Goal: Communication & Community: Share content

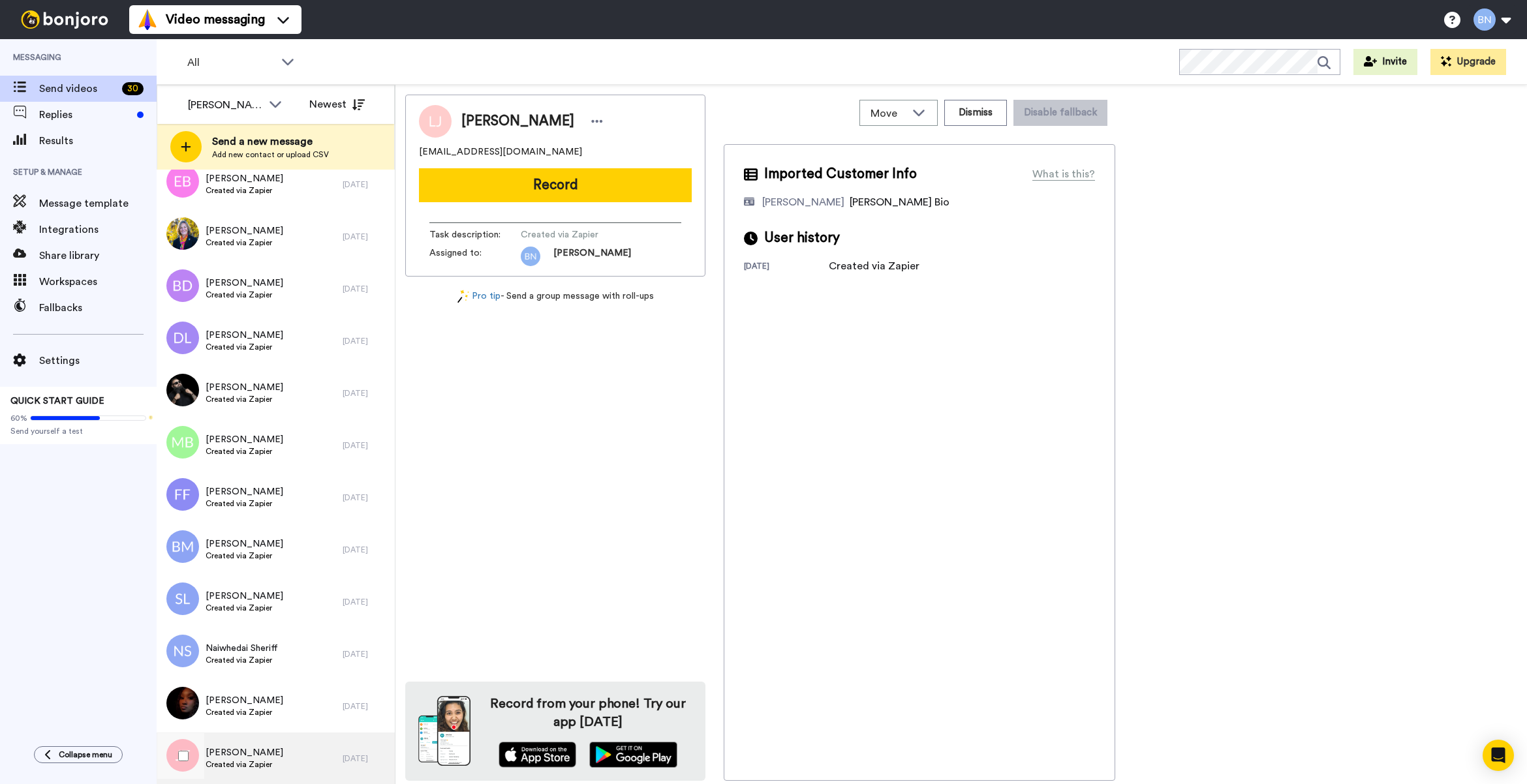
click at [278, 757] on div "[PERSON_NAME] Created via Zapier" at bounding box center [250, 759] width 186 height 52
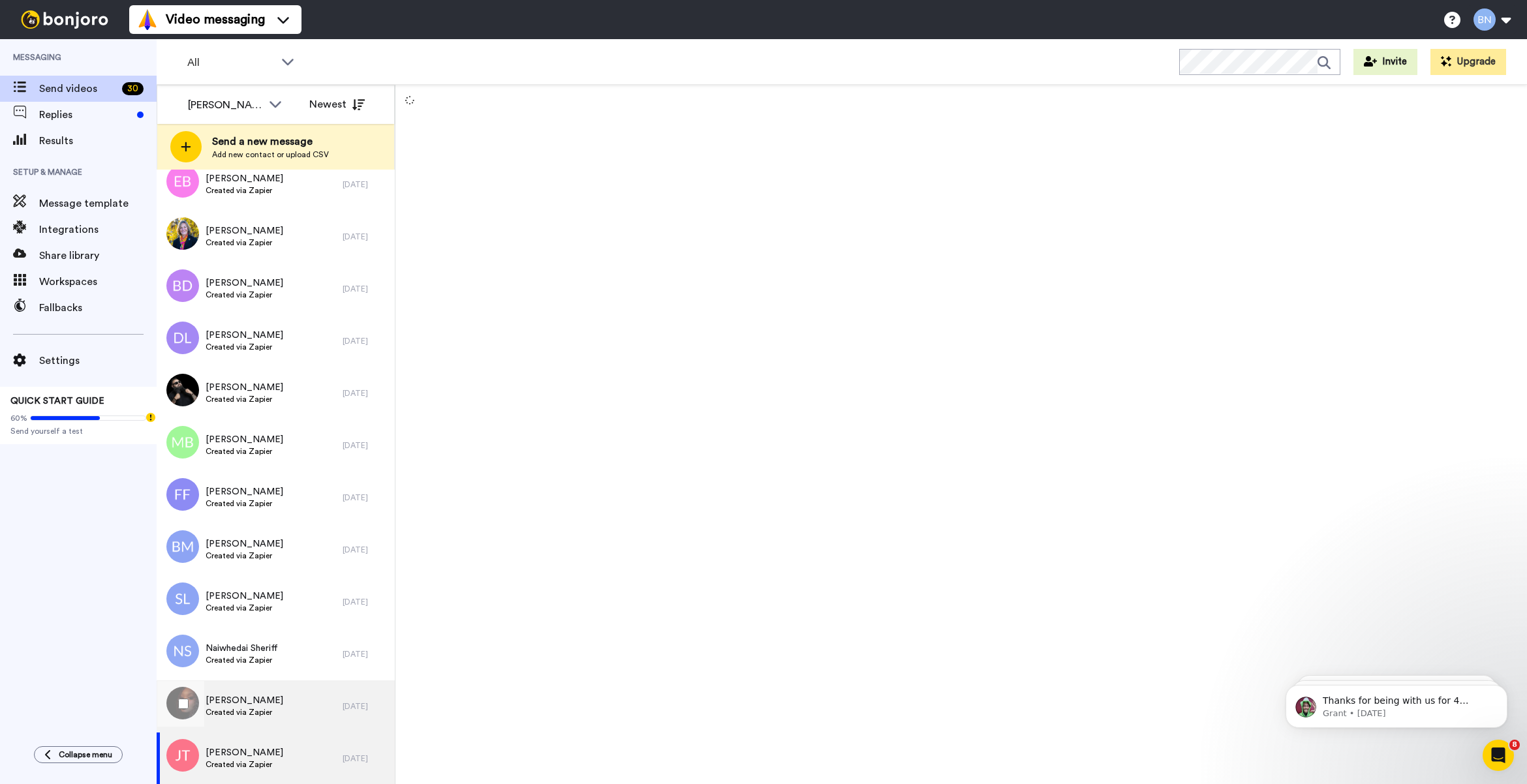
click at [233, 713] on span "Created via Zapier" at bounding box center [244, 712] width 78 height 10
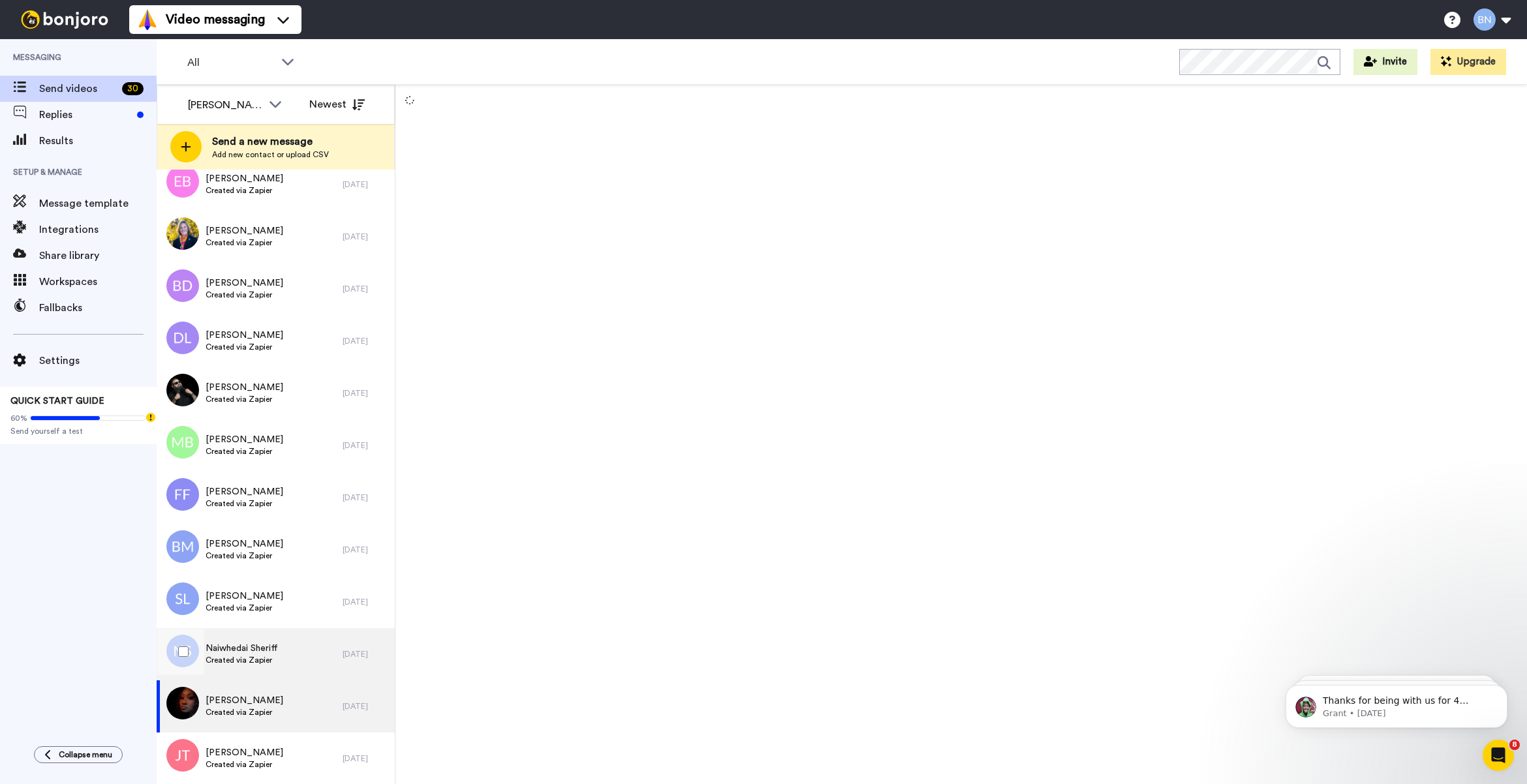
click at [226, 644] on span "Naiwhedai Sheriff" at bounding box center [241, 649] width 72 height 13
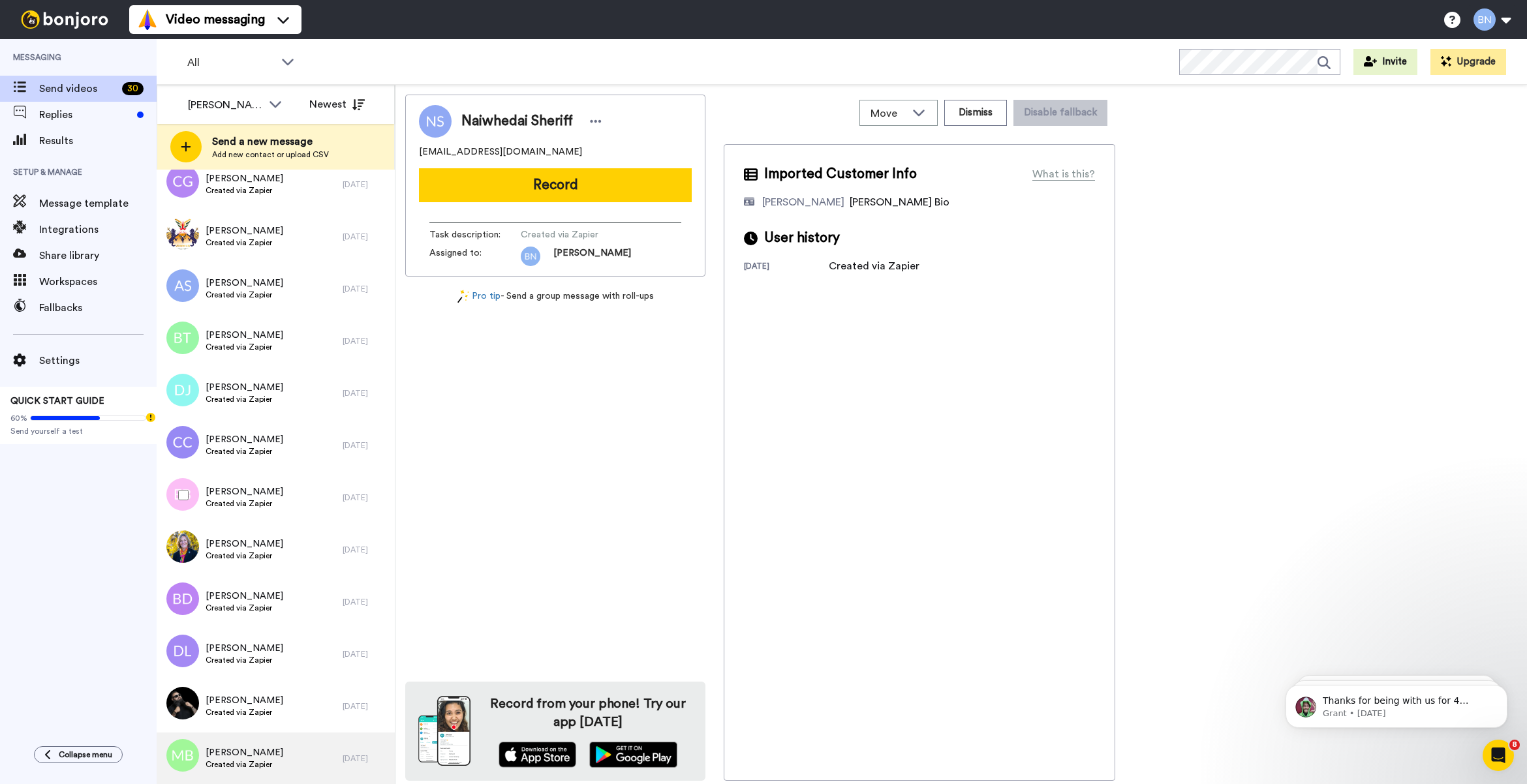
scroll to position [977, 0]
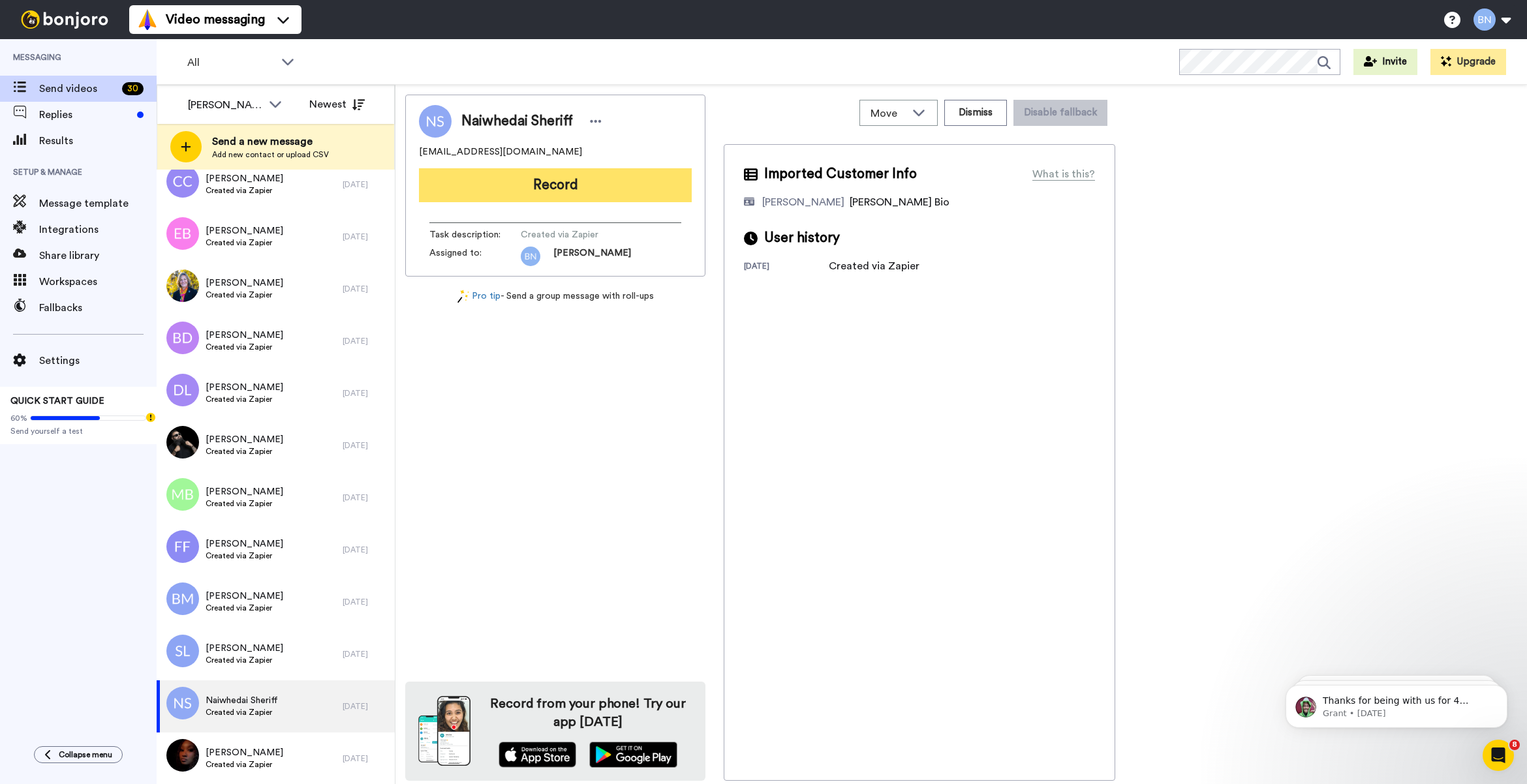
click at [536, 180] on button "Record" at bounding box center [555, 185] width 273 height 34
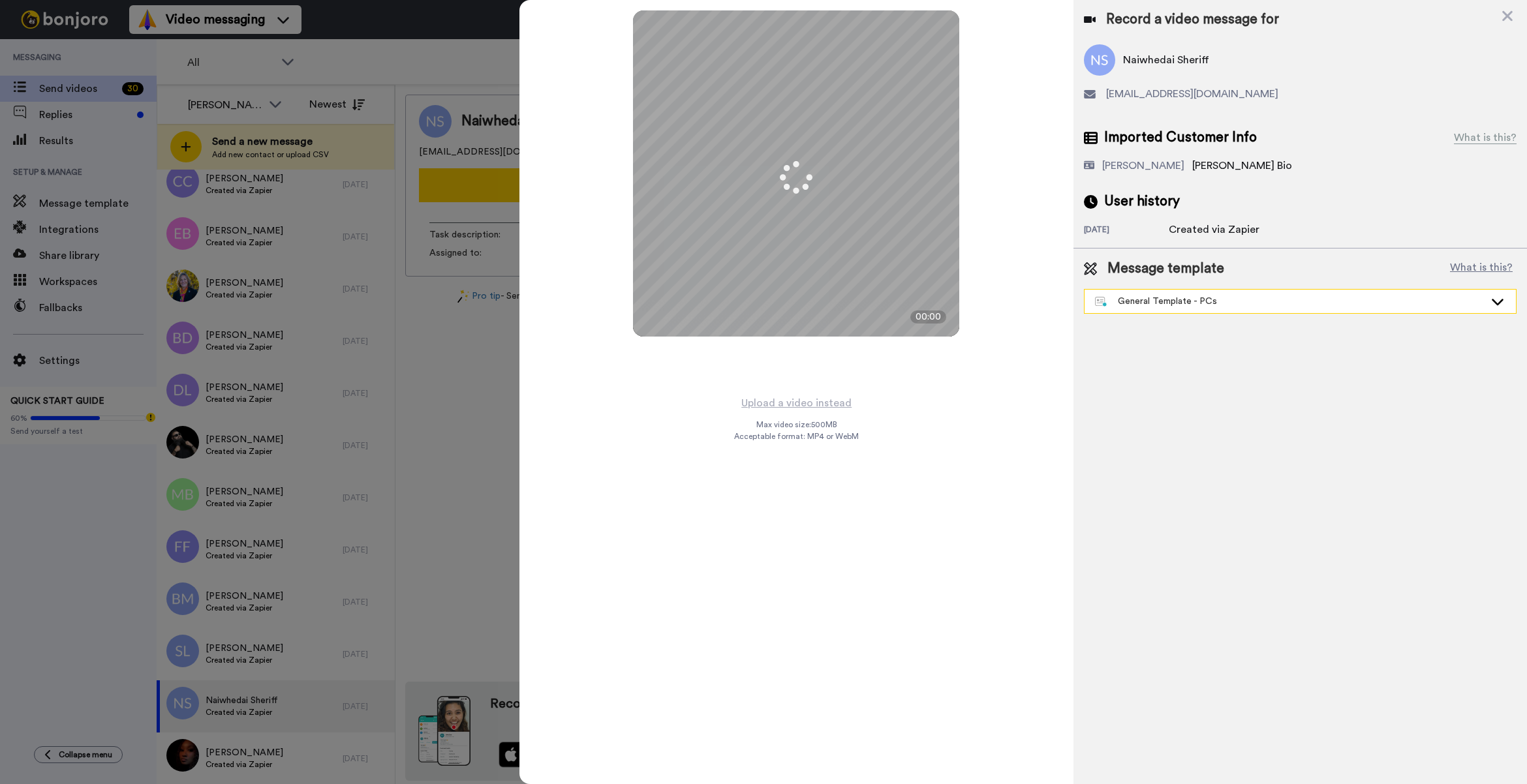
click at [1212, 304] on div "General Template - PCs" at bounding box center [1290, 302] width 390 height 13
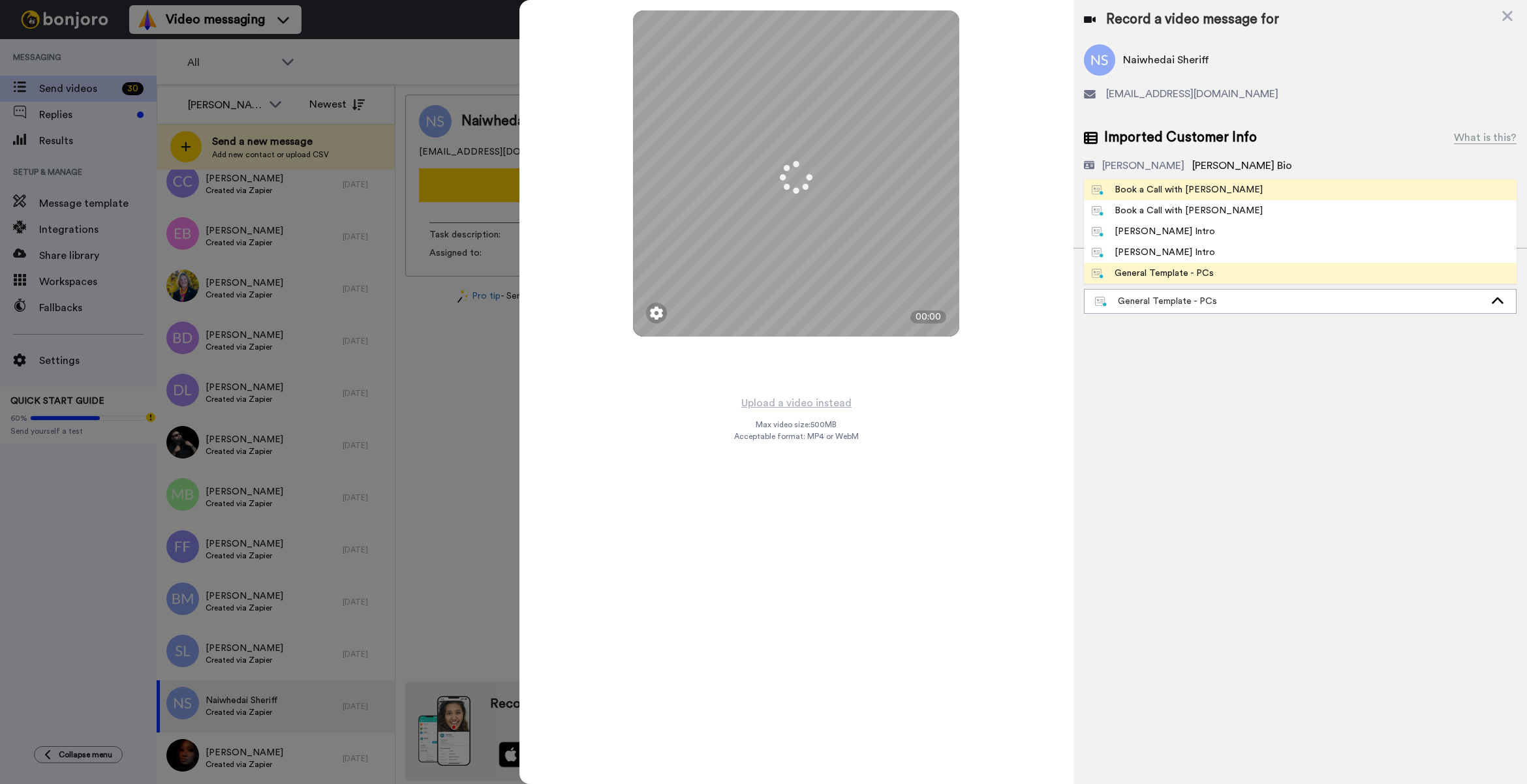
click at [1196, 197] on div "Book a Call with Bruce" at bounding box center [1177, 190] width 171 height 13
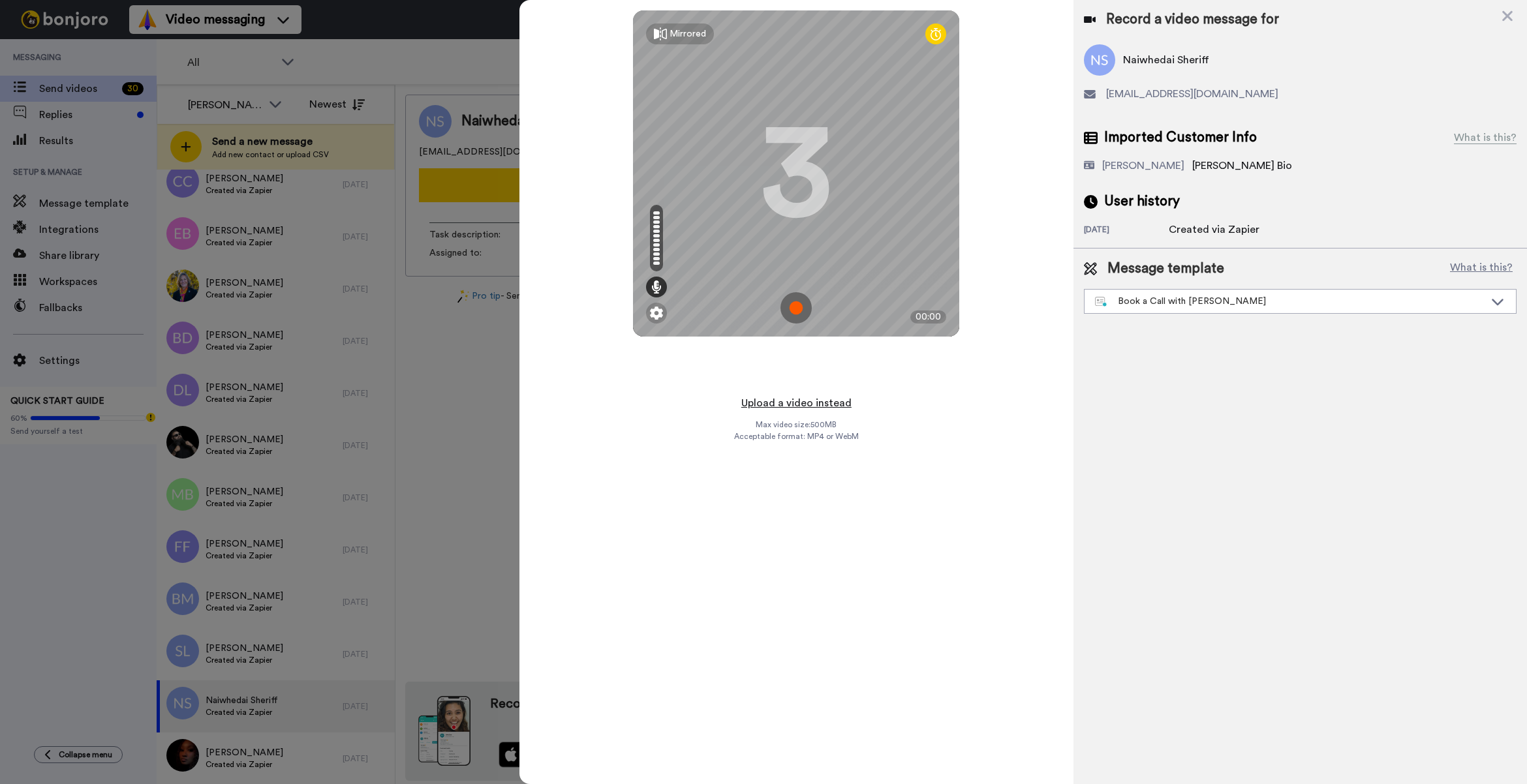
click at [835, 398] on button "Upload a video instead" at bounding box center [796, 403] width 118 height 17
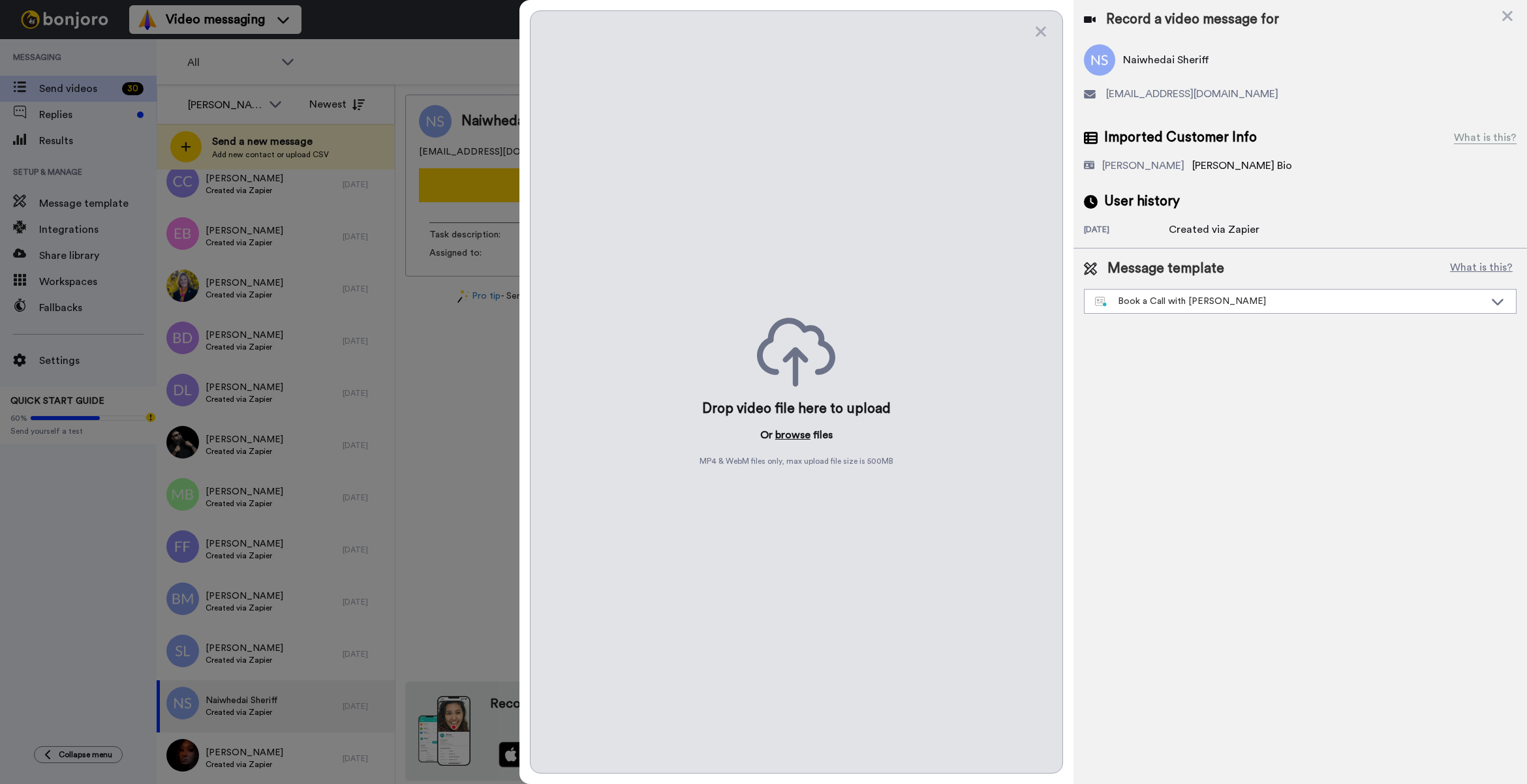
click at [794, 431] on button "browse" at bounding box center [793, 435] width 35 height 16
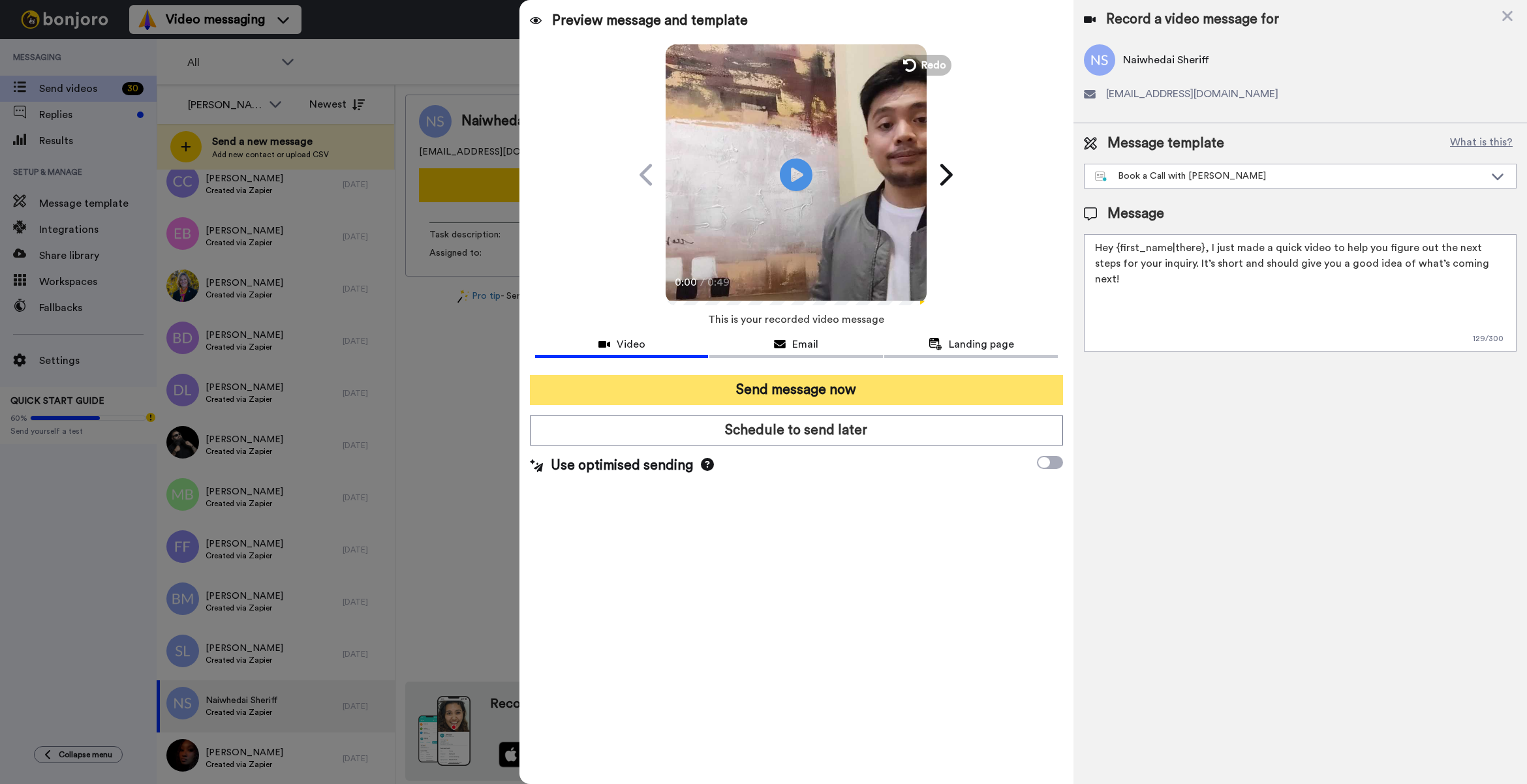
click at [770, 387] on button "Send message now" at bounding box center [796, 390] width 533 height 30
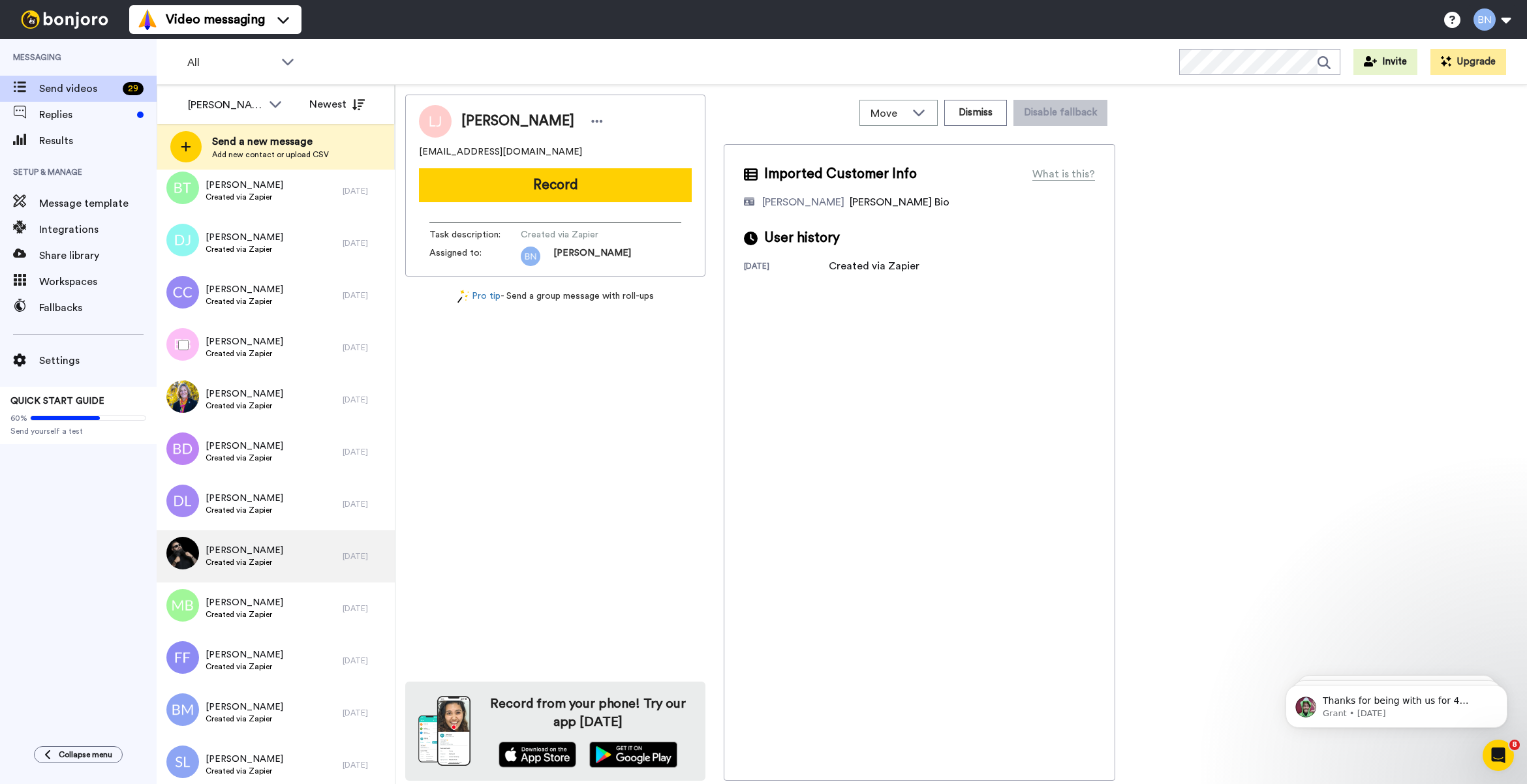
scroll to position [924, 0]
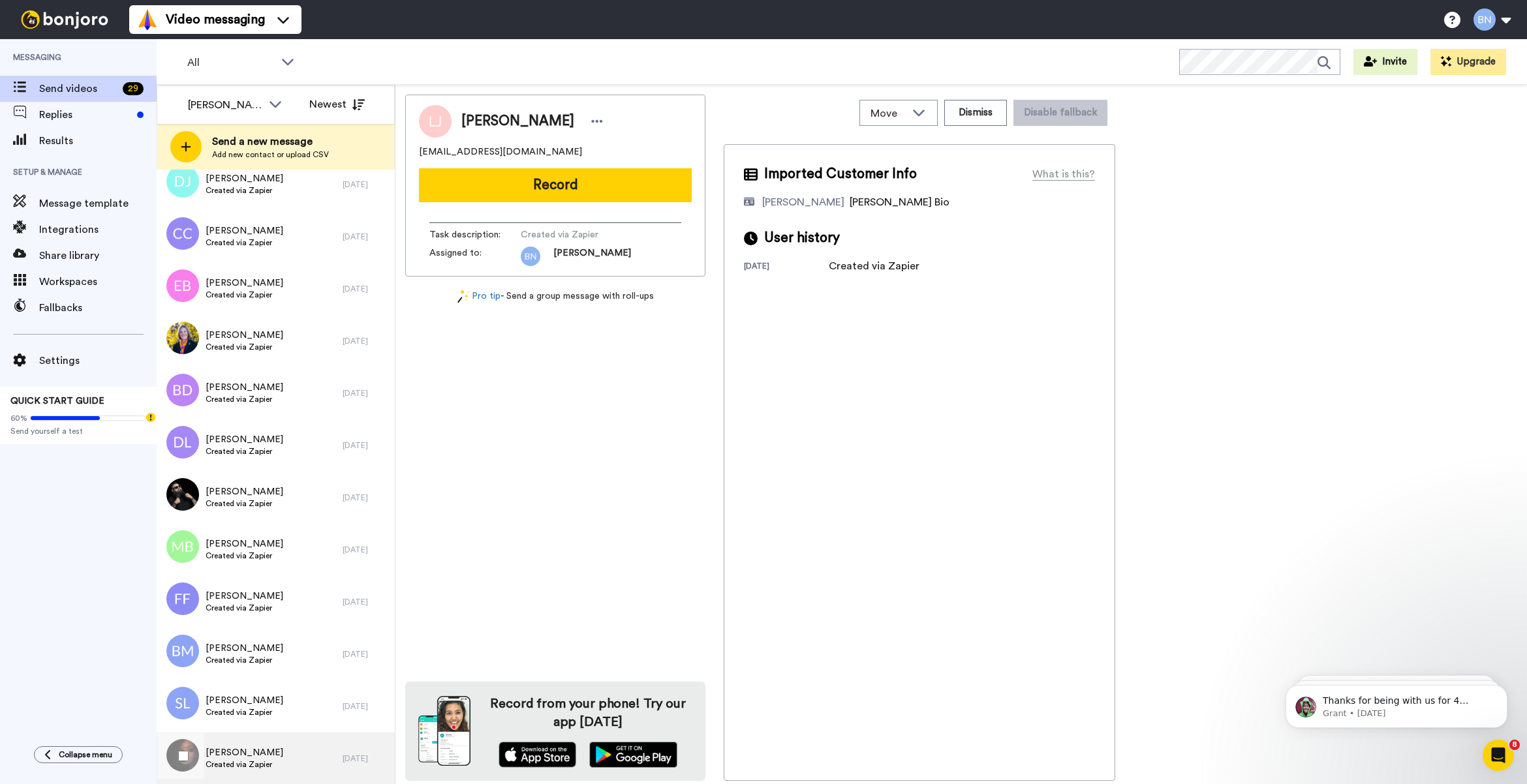
click at [269, 759] on span "Created via Zapier" at bounding box center [244, 764] width 78 height 10
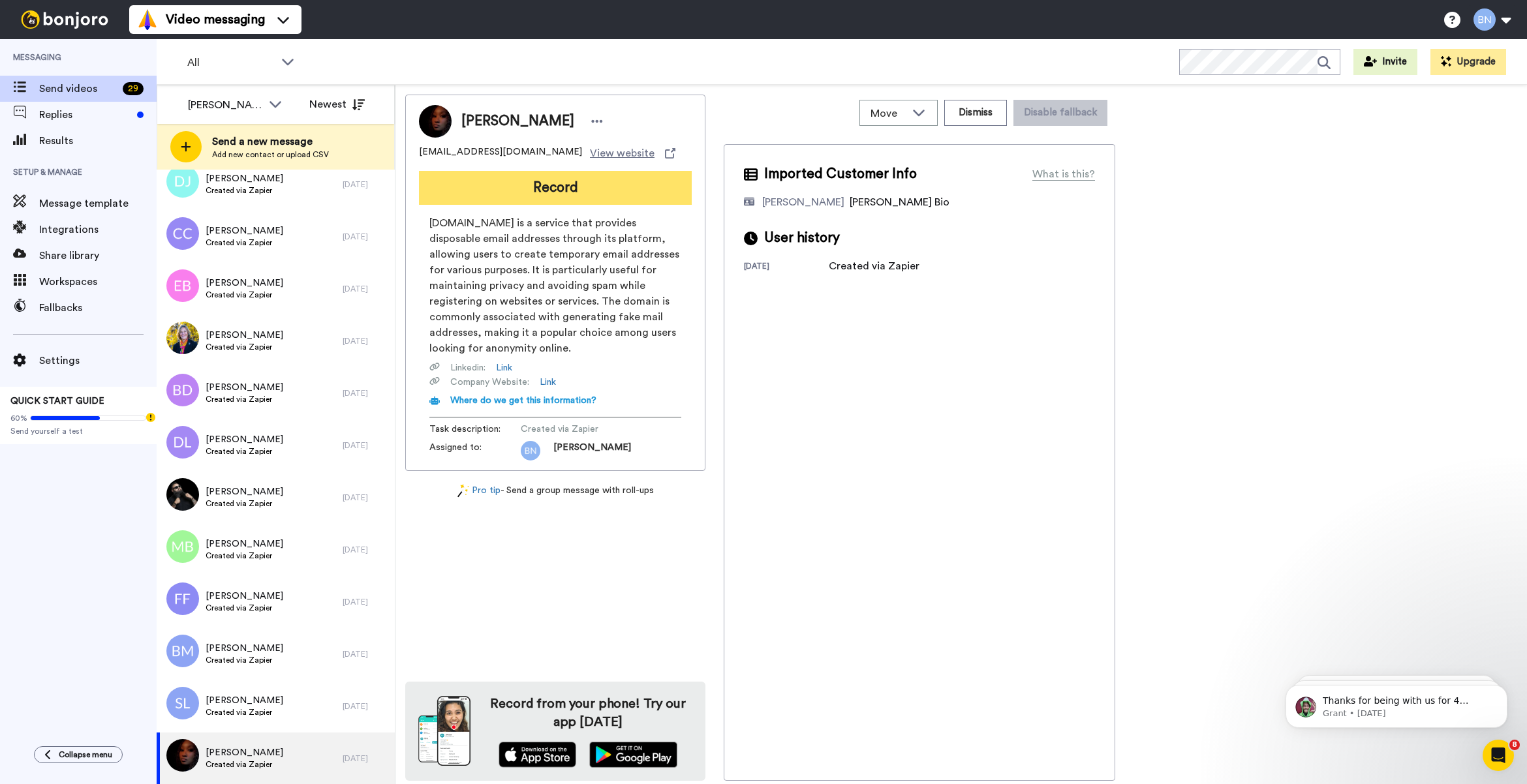
click at [615, 181] on button "Record" at bounding box center [555, 187] width 273 height 34
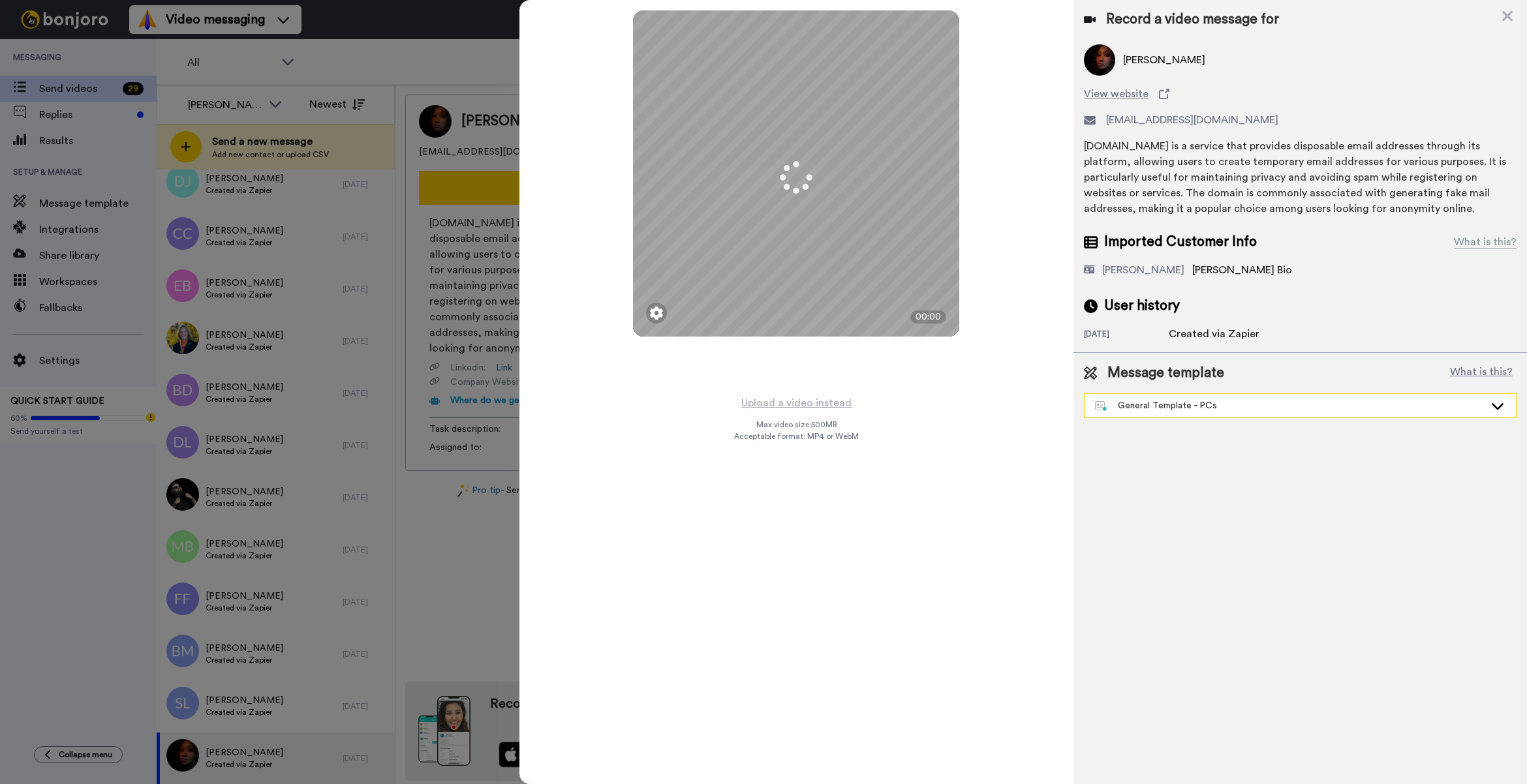
click at [1253, 413] on div "General Template - PCs" at bounding box center [1301, 405] width 432 height 23
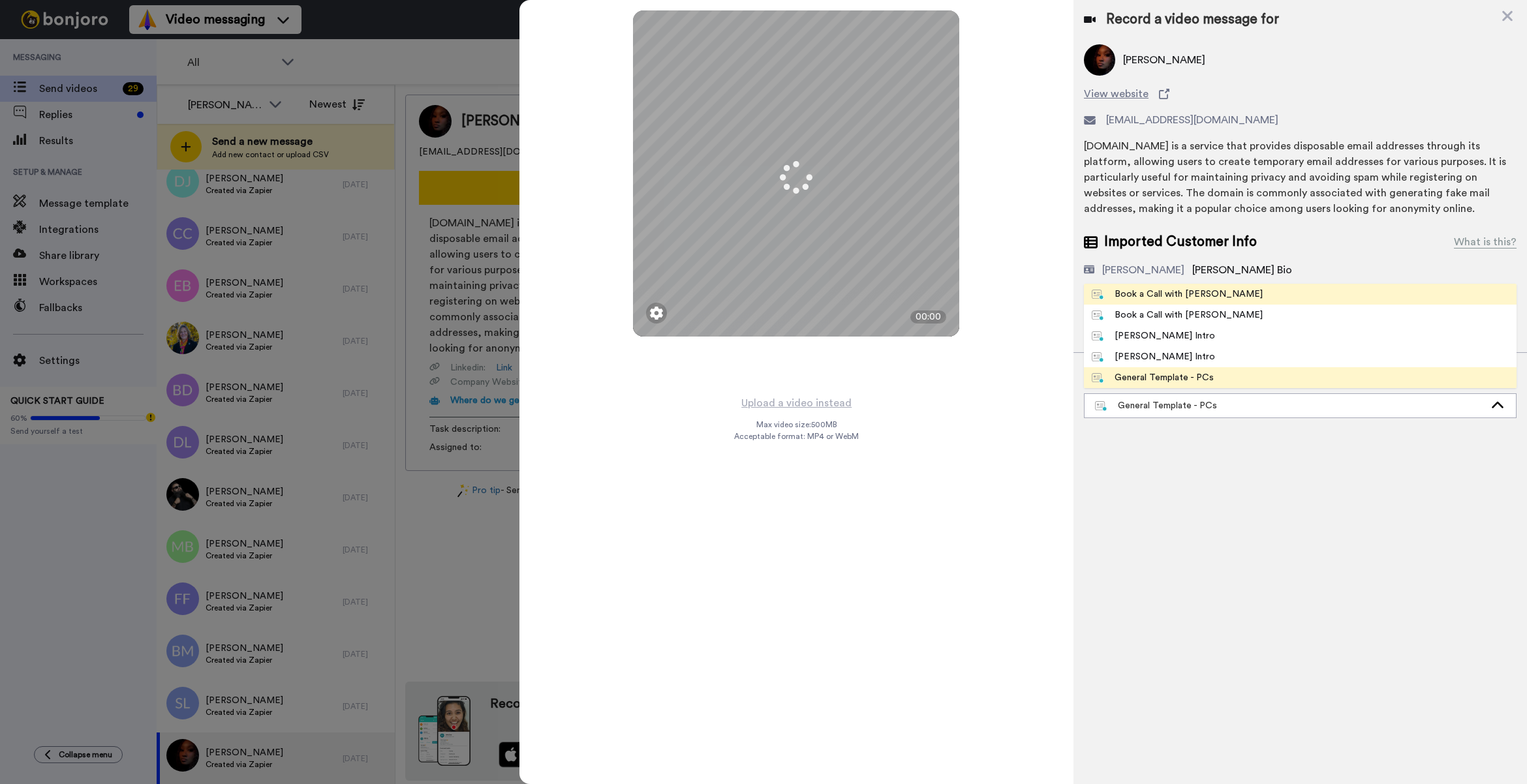
click at [1245, 290] on li "Book a Call with Bruce" at bounding box center [1301, 294] width 433 height 20
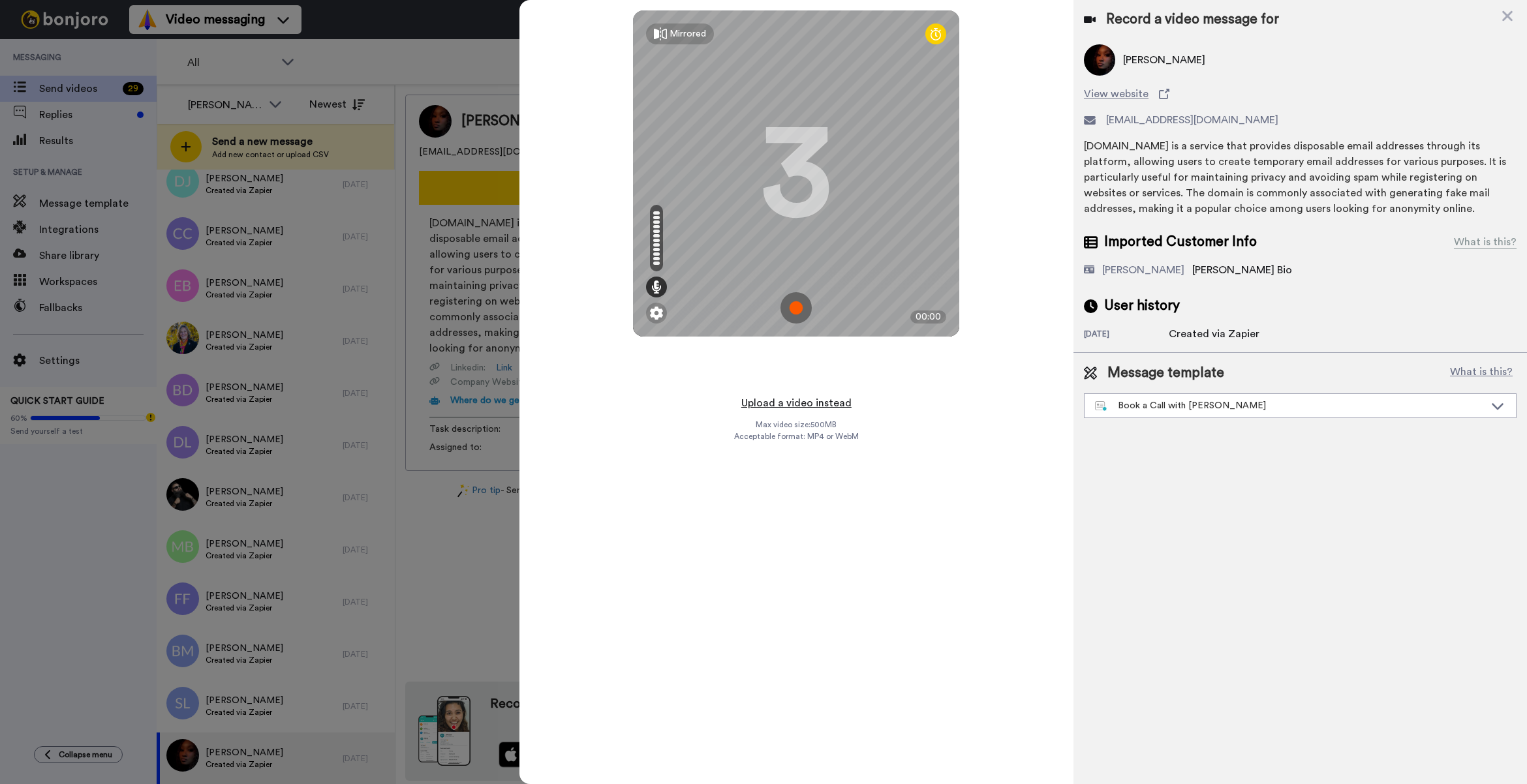
click at [838, 396] on button "Upload a video instead" at bounding box center [796, 403] width 118 height 17
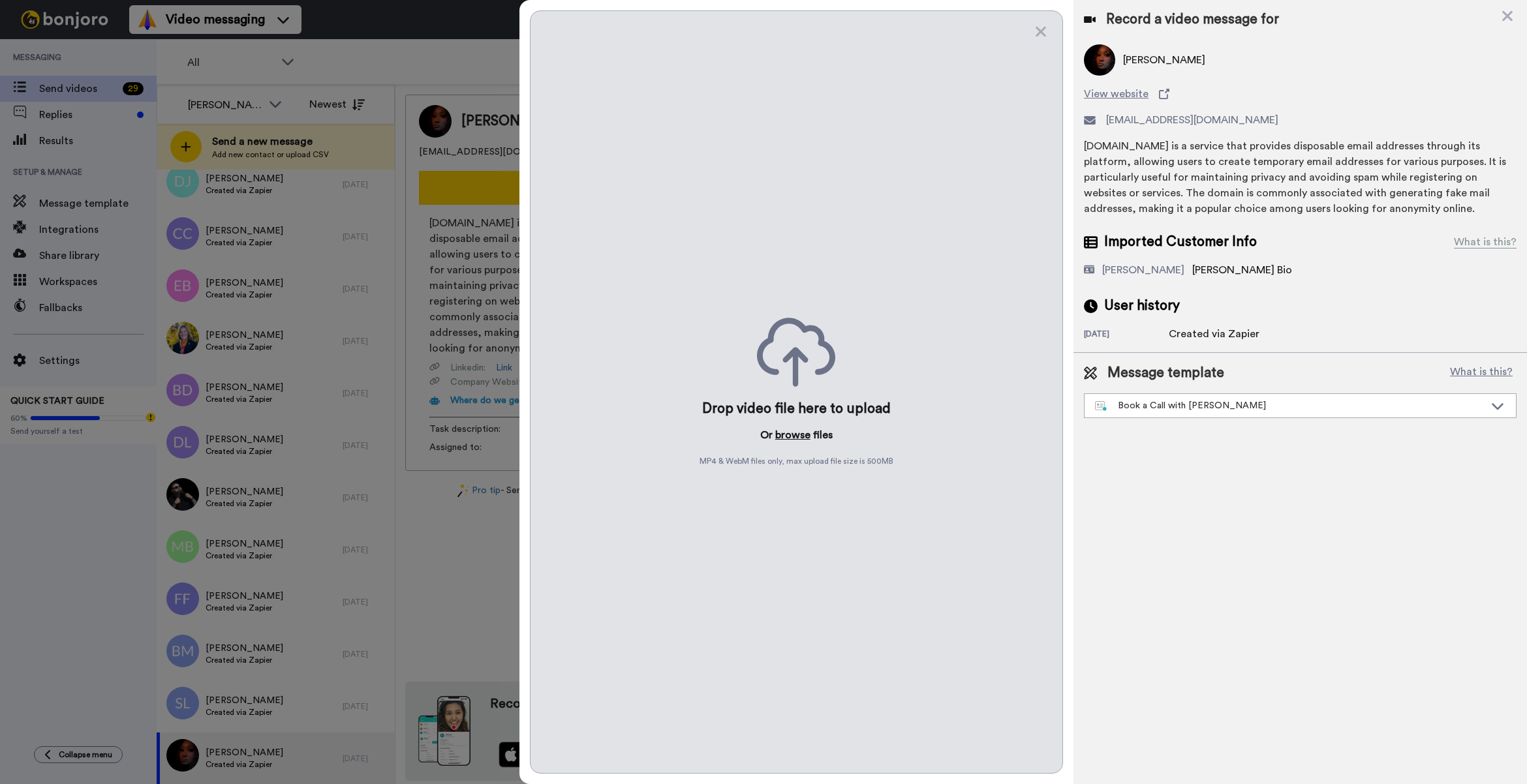
click at [800, 432] on button "browse" at bounding box center [793, 435] width 35 height 16
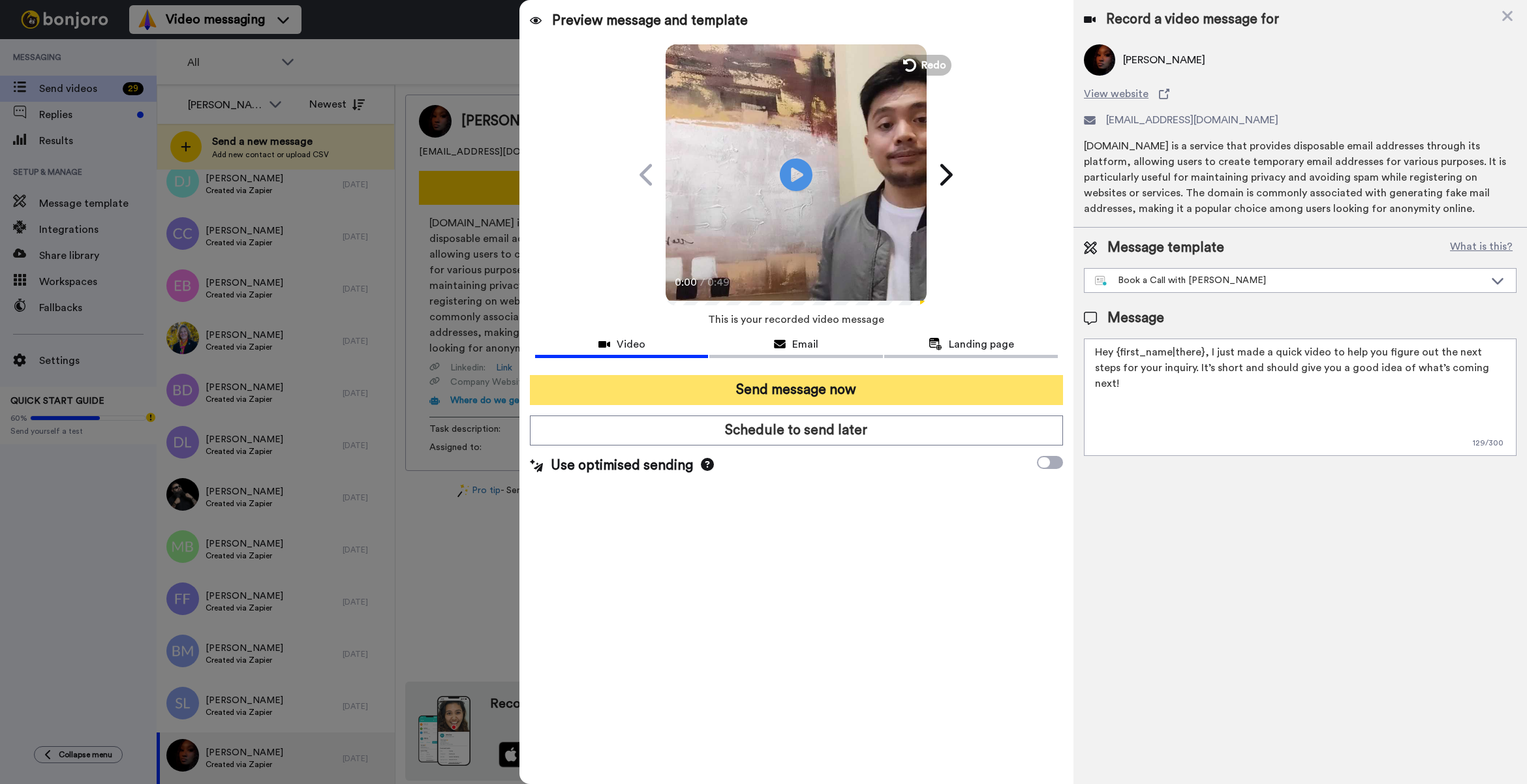
click at [805, 392] on button "Send message now" at bounding box center [796, 390] width 533 height 30
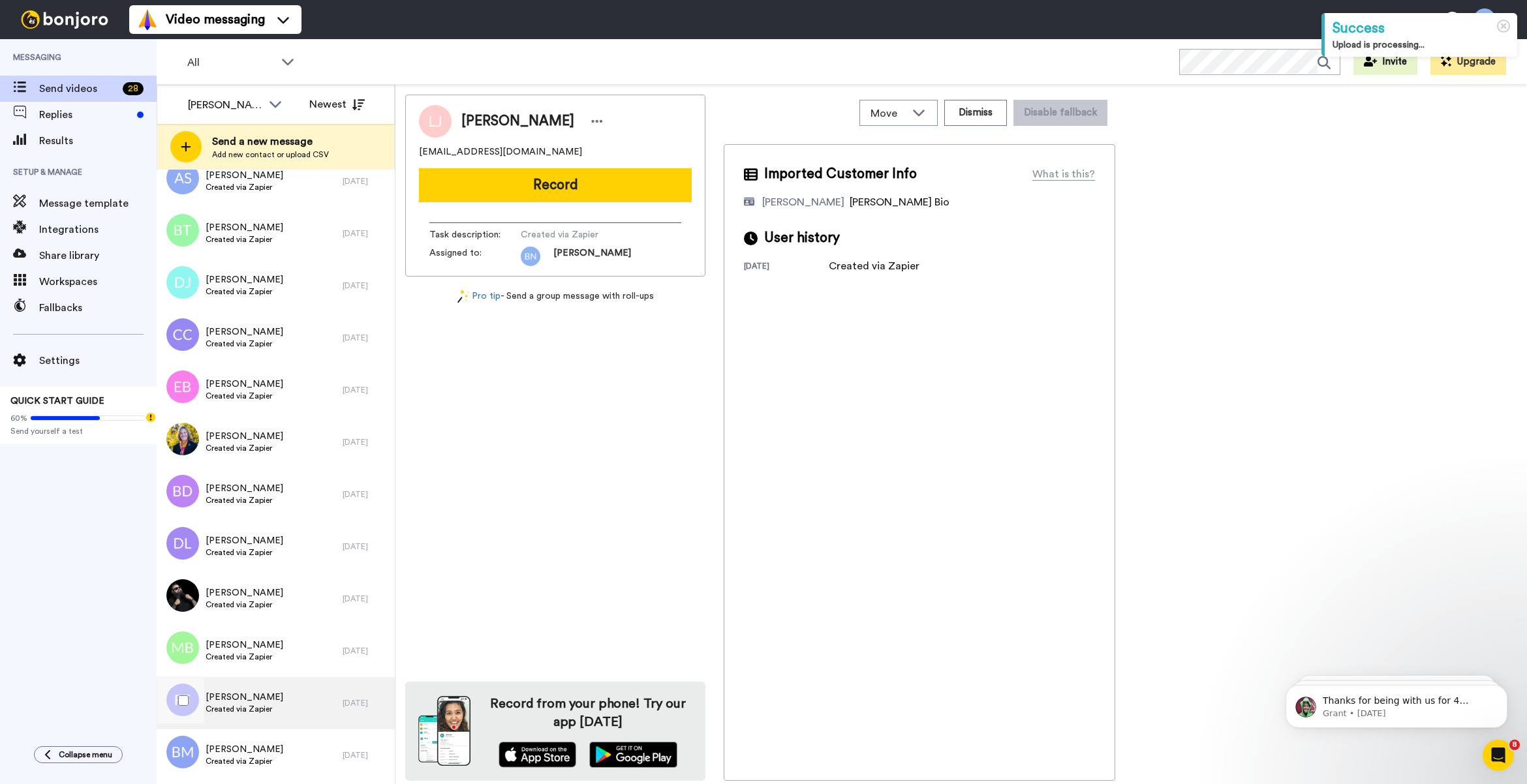
scroll to position [872, 0]
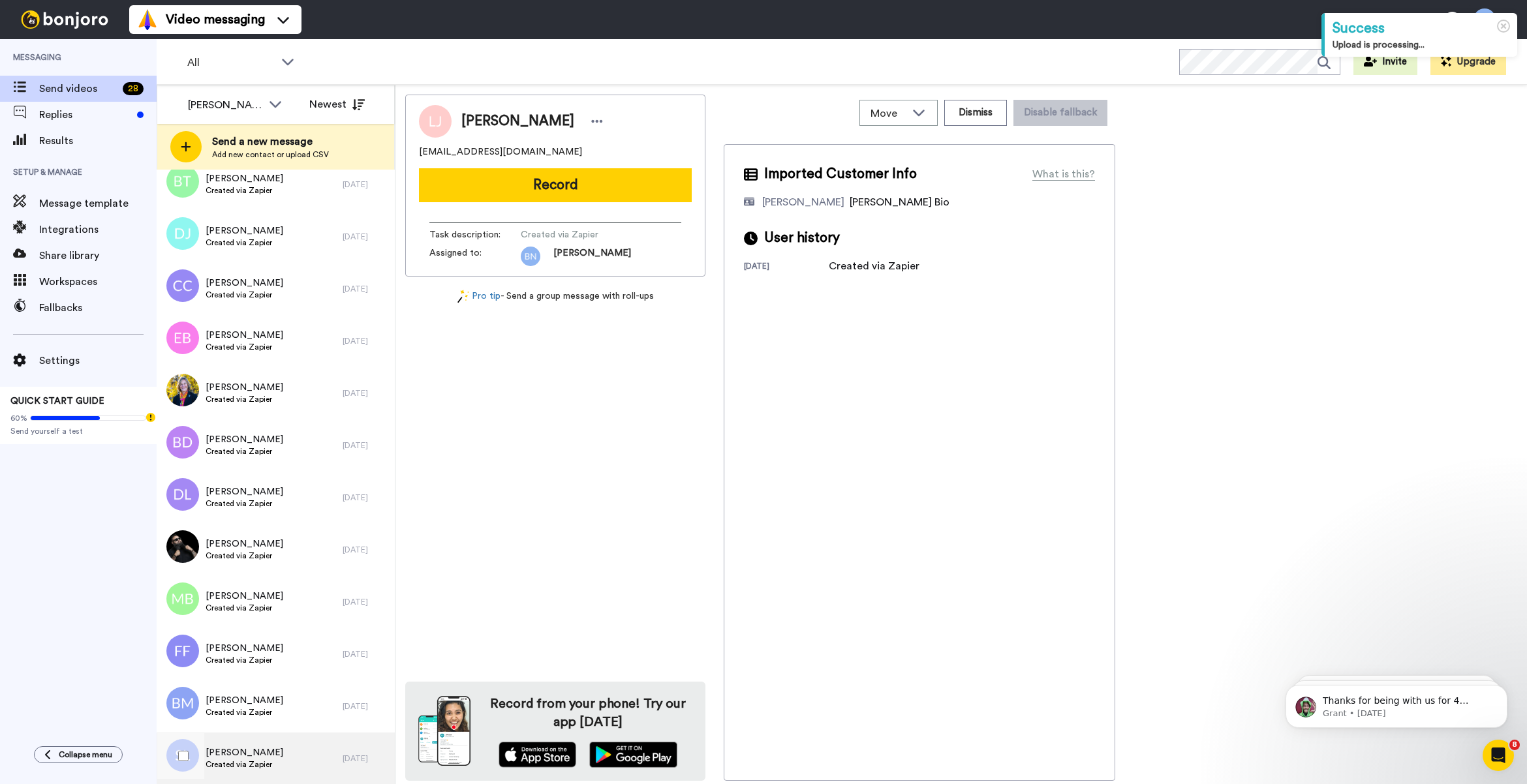
click at [265, 757] on span "[PERSON_NAME]" at bounding box center [244, 752] width 78 height 13
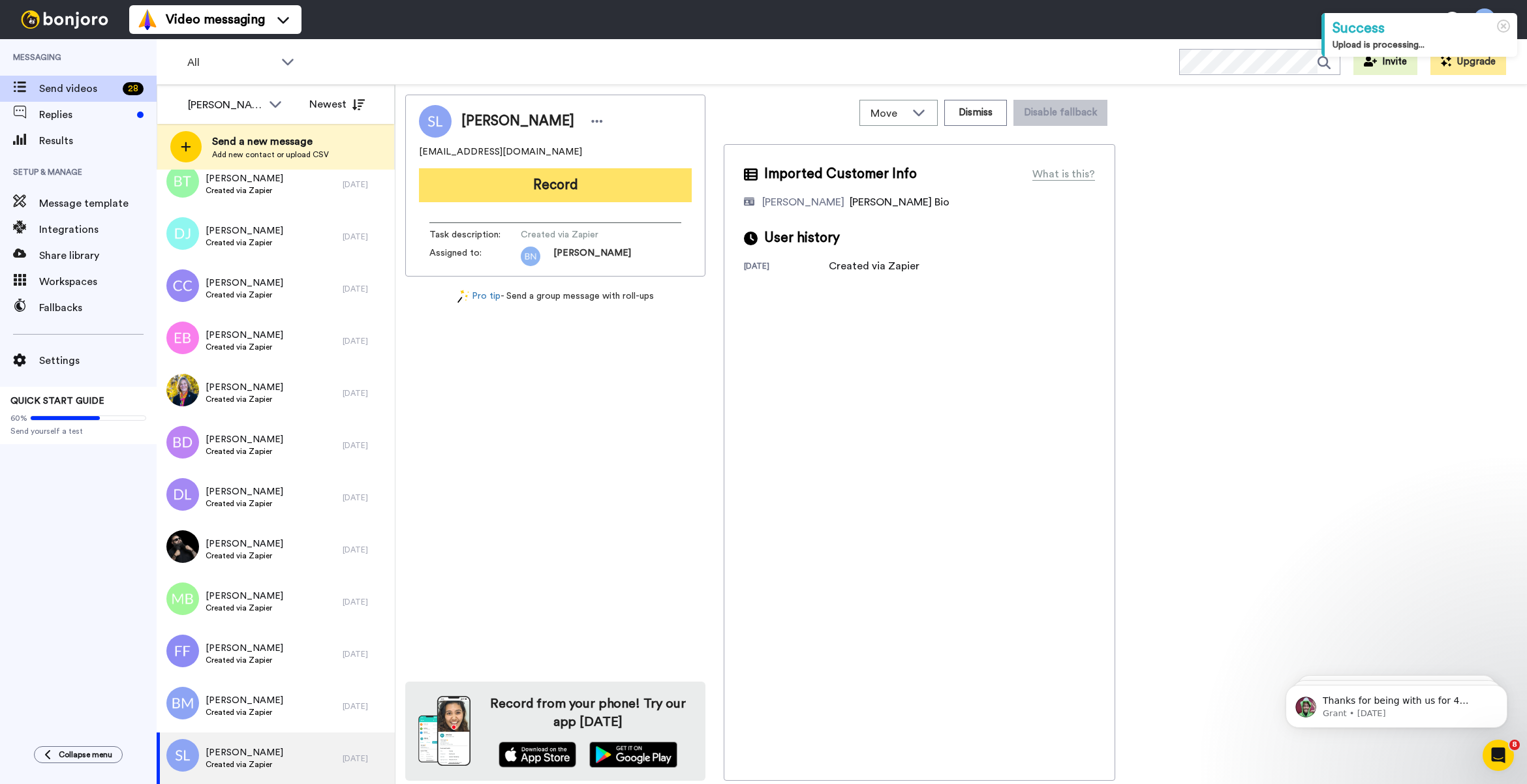
click at [578, 177] on button "Record" at bounding box center [555, 185] width 273 height 34
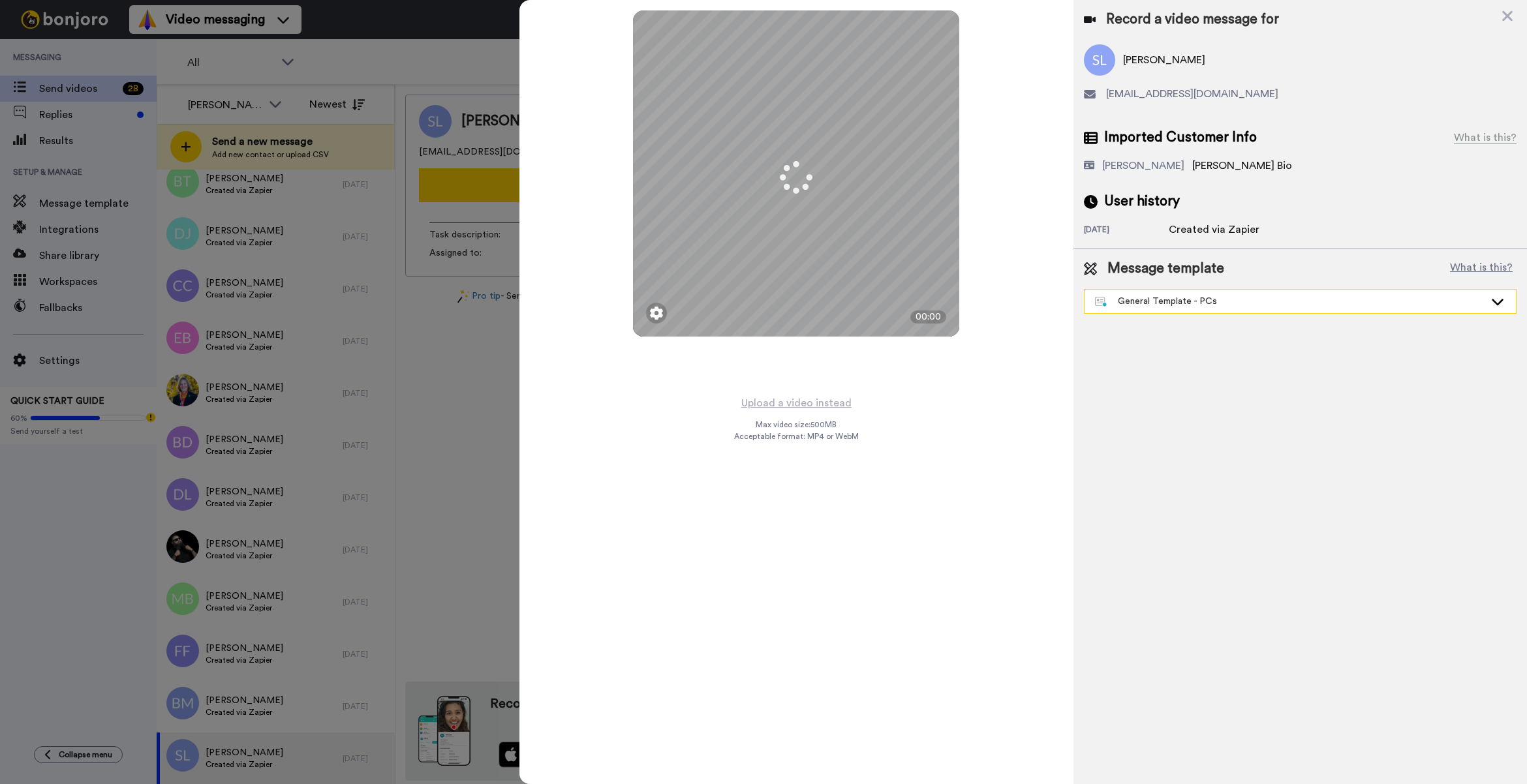
click at [1142, 309] on div "General Template - PCs" at bounding box center [1301, 301] width 432 height 23
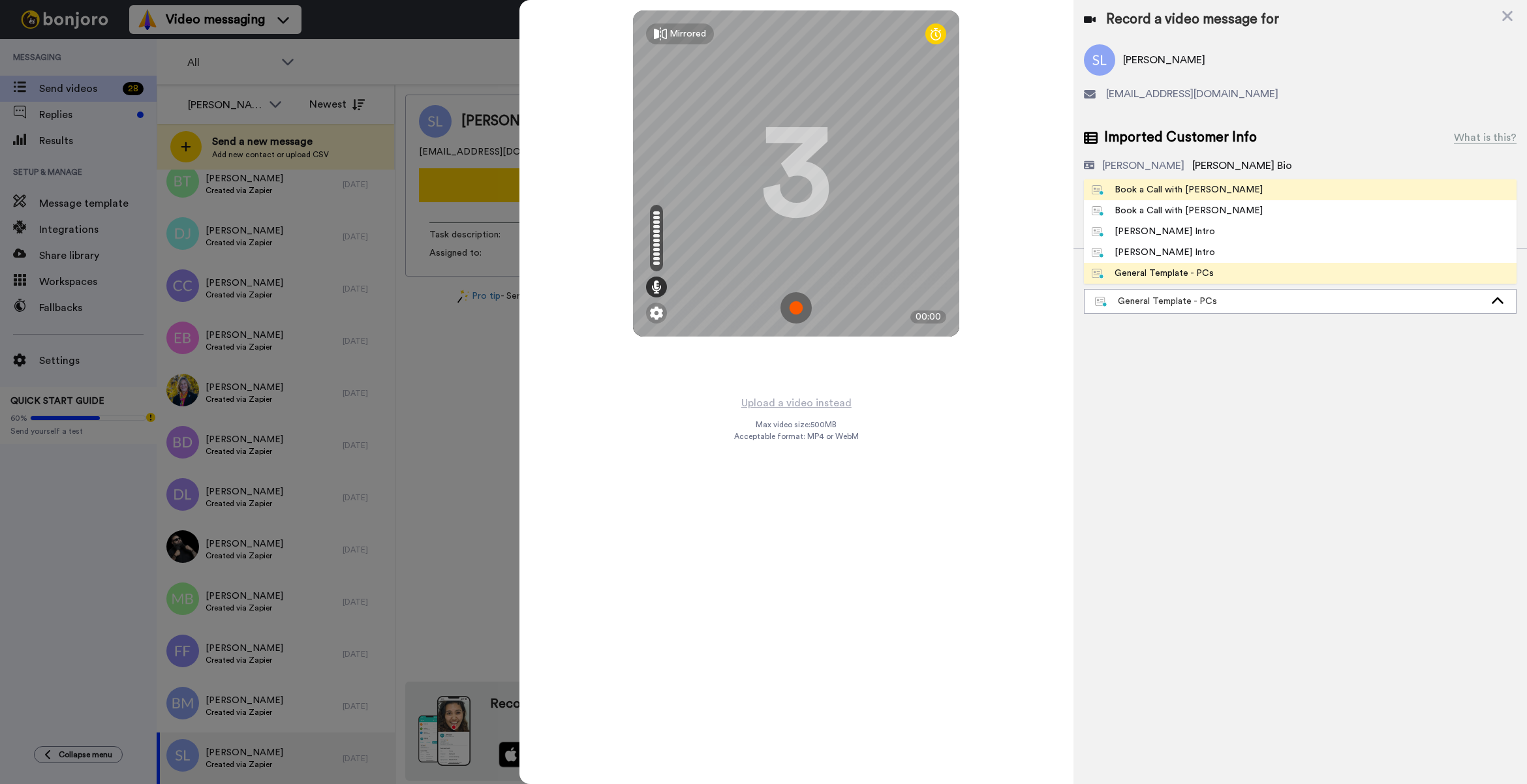
click at [1189, 189] on div "Book a Call with Bruce" at bounding box center [1177, 190] width 171 height 13
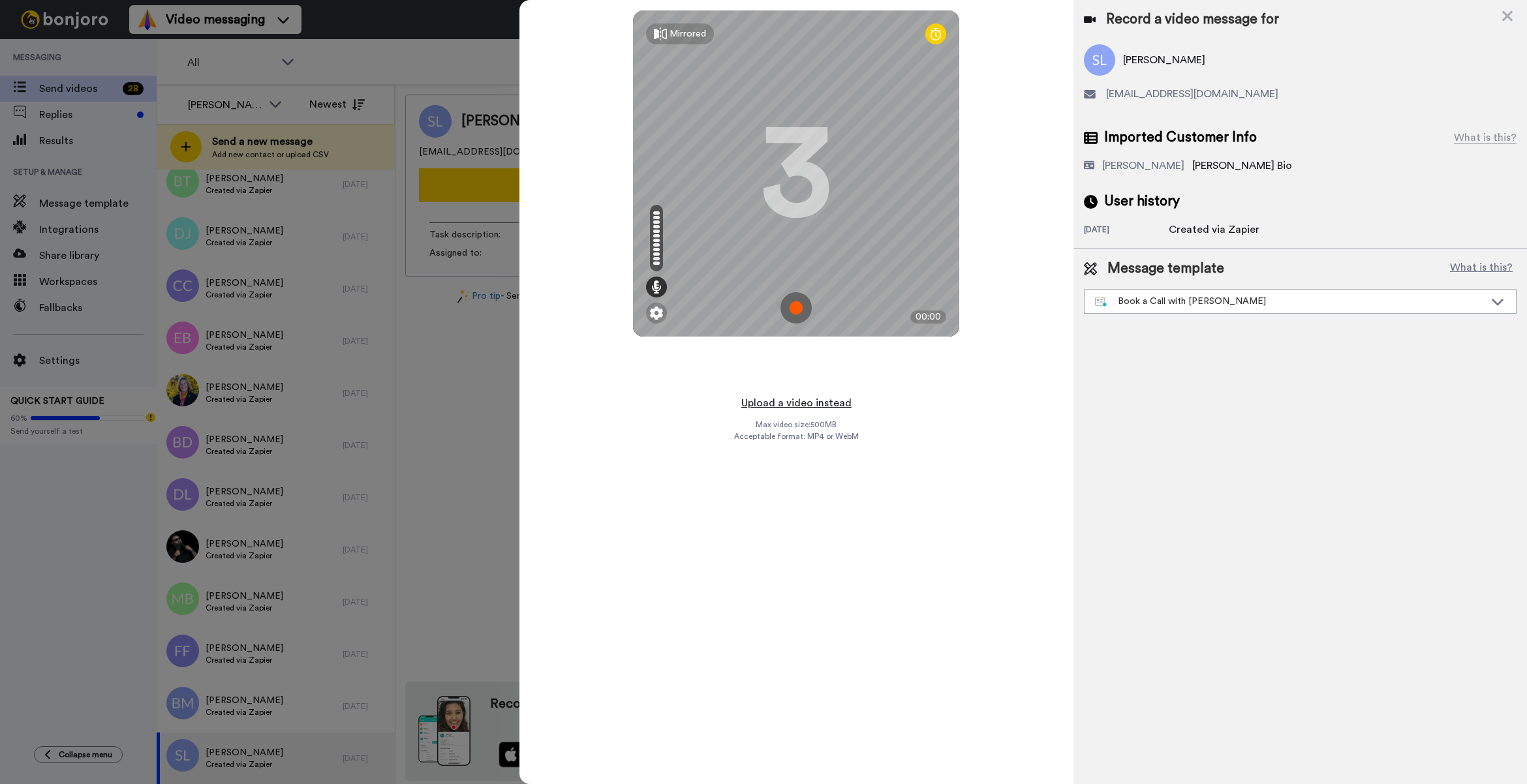
click at [822, 395] on button "Upload a video instead" at bounding box center [796, 403] width 118 height 17
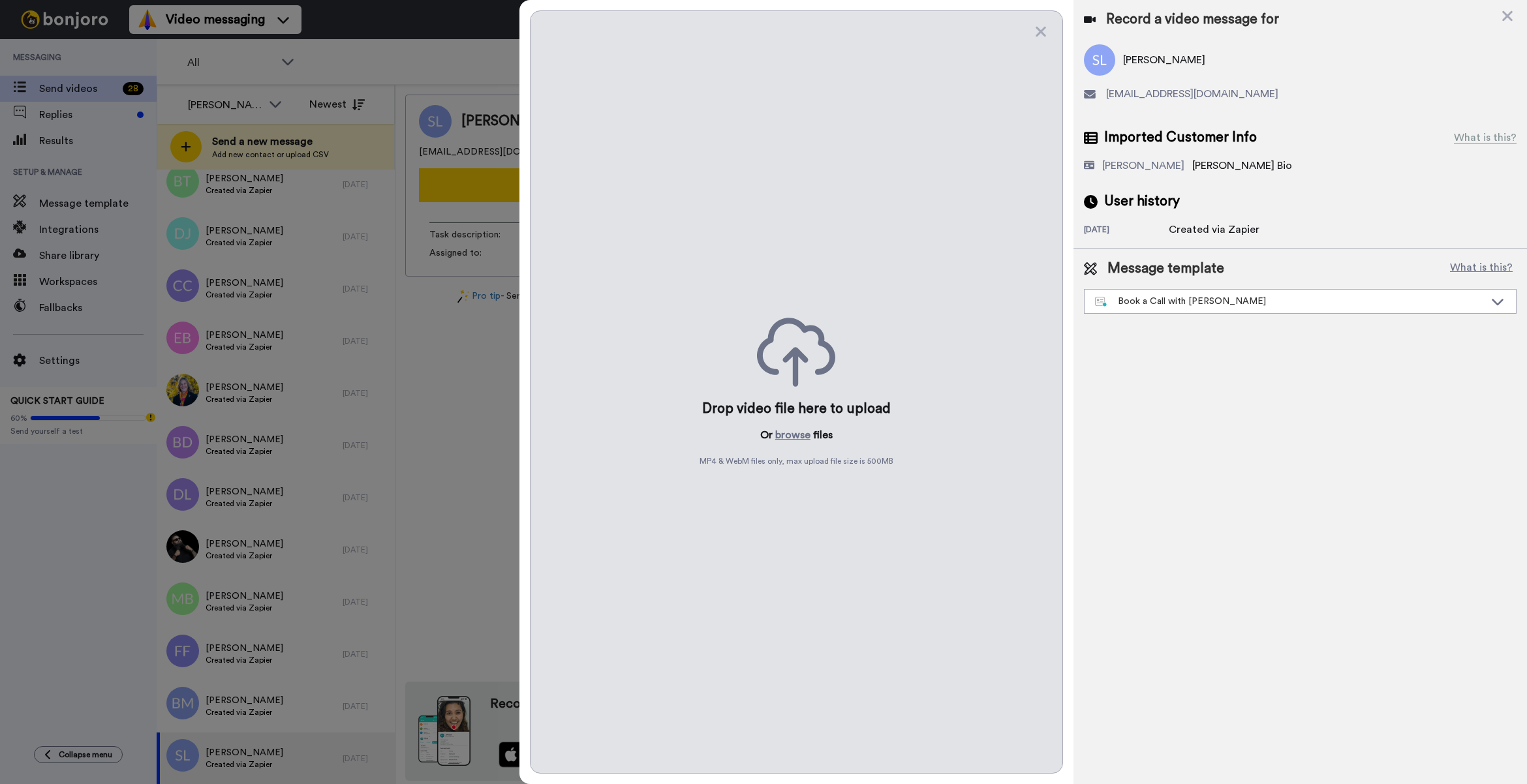
drag, startPoint x: 788, startPoint y: 423, endPoint x: 786, endPoint y: 413, distance: 10.2
click at [786, 414] on div "Drop video file here to upload Or browse files MP4 & WebM files only, max uploa…" at bounding box center [796, 392] width 533 height 764
click at [807, 436] on button "browse" at bounding box center [793, 435] width 35 height 16
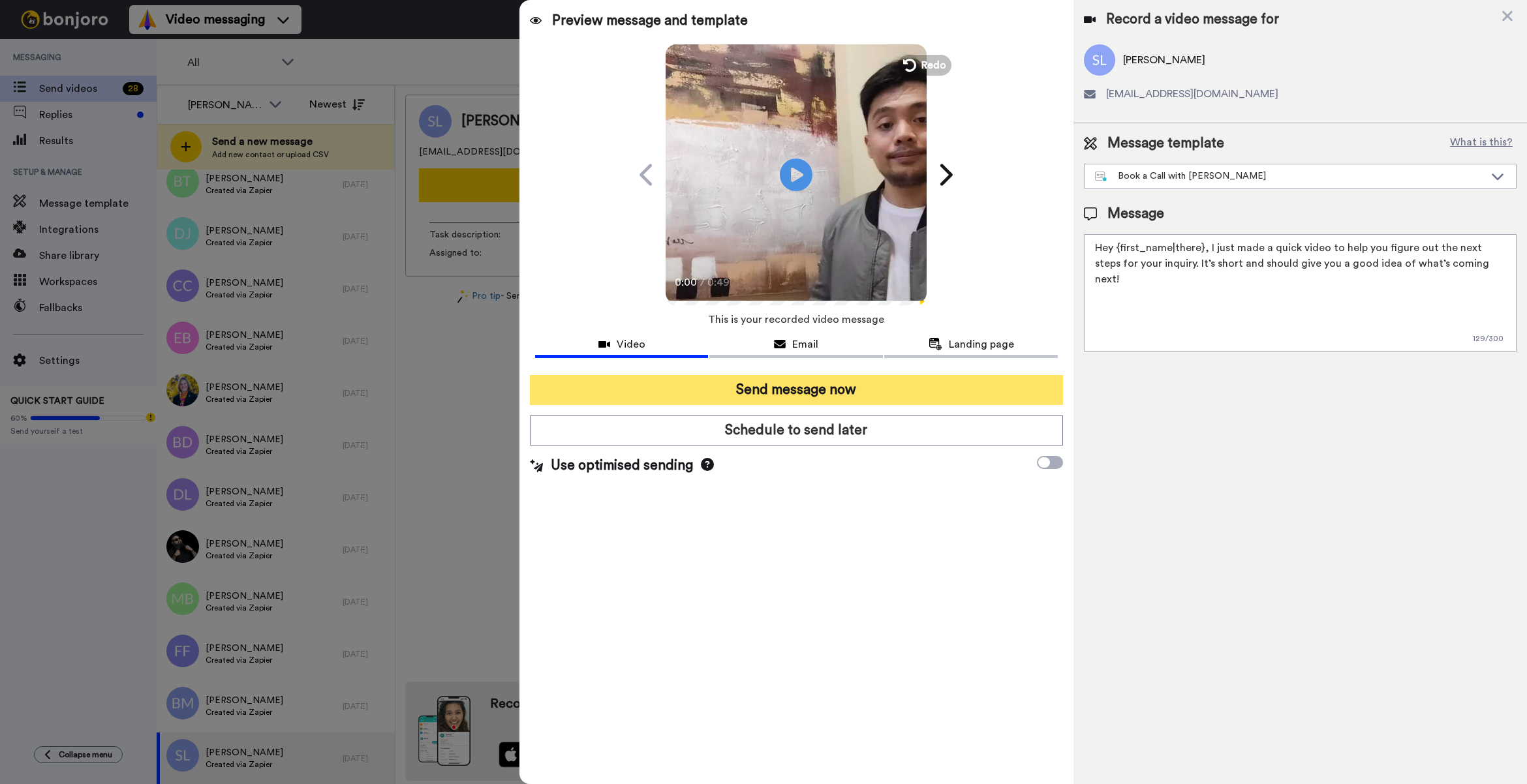
click at [790, 390] on button "Send message now" at bounding box center [796, 390] width 533 height 30
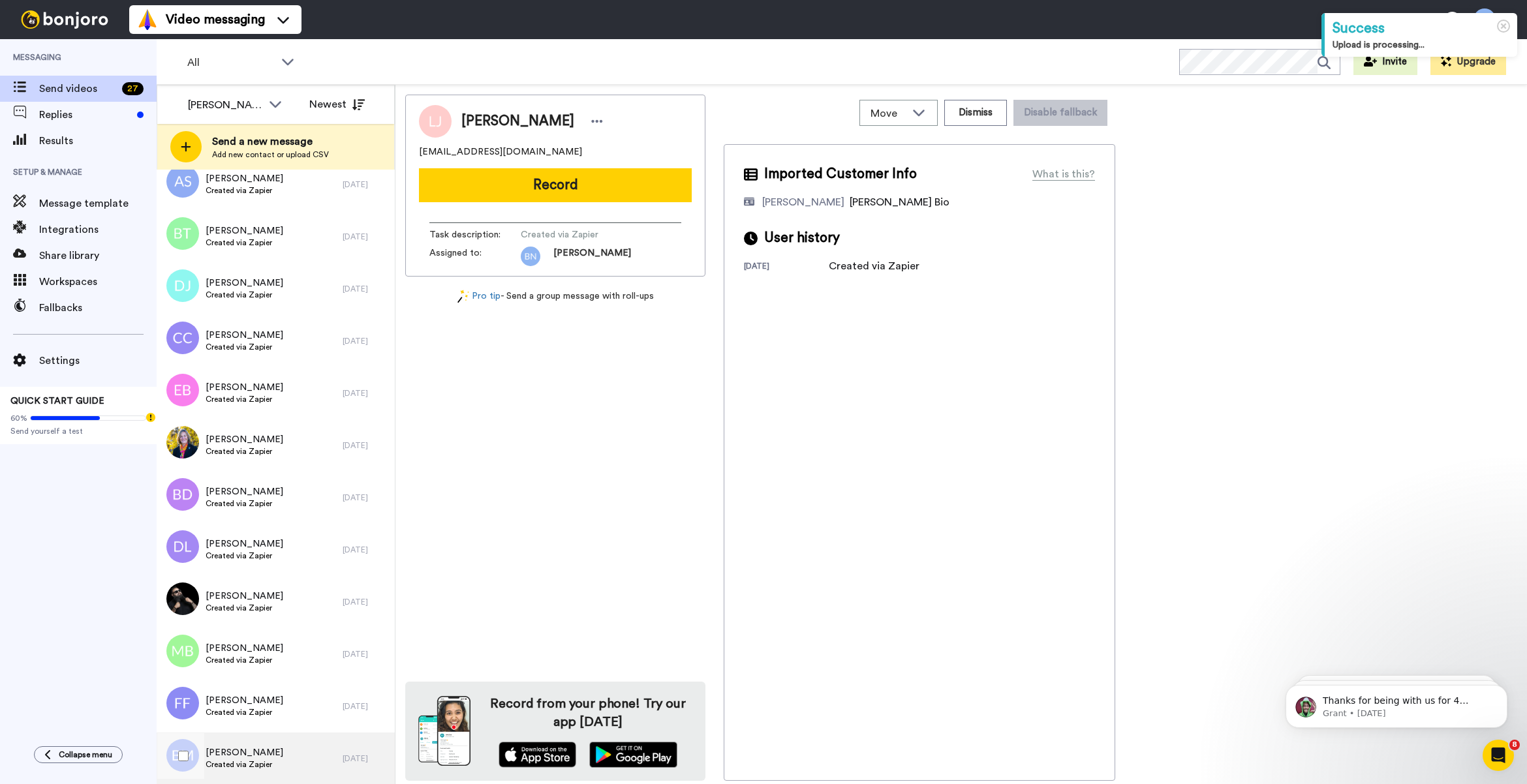
click at [285, 754] on div "[PERSON_NAME] Created via Zapier" at bounding box center [250, 759] width 186 height 52
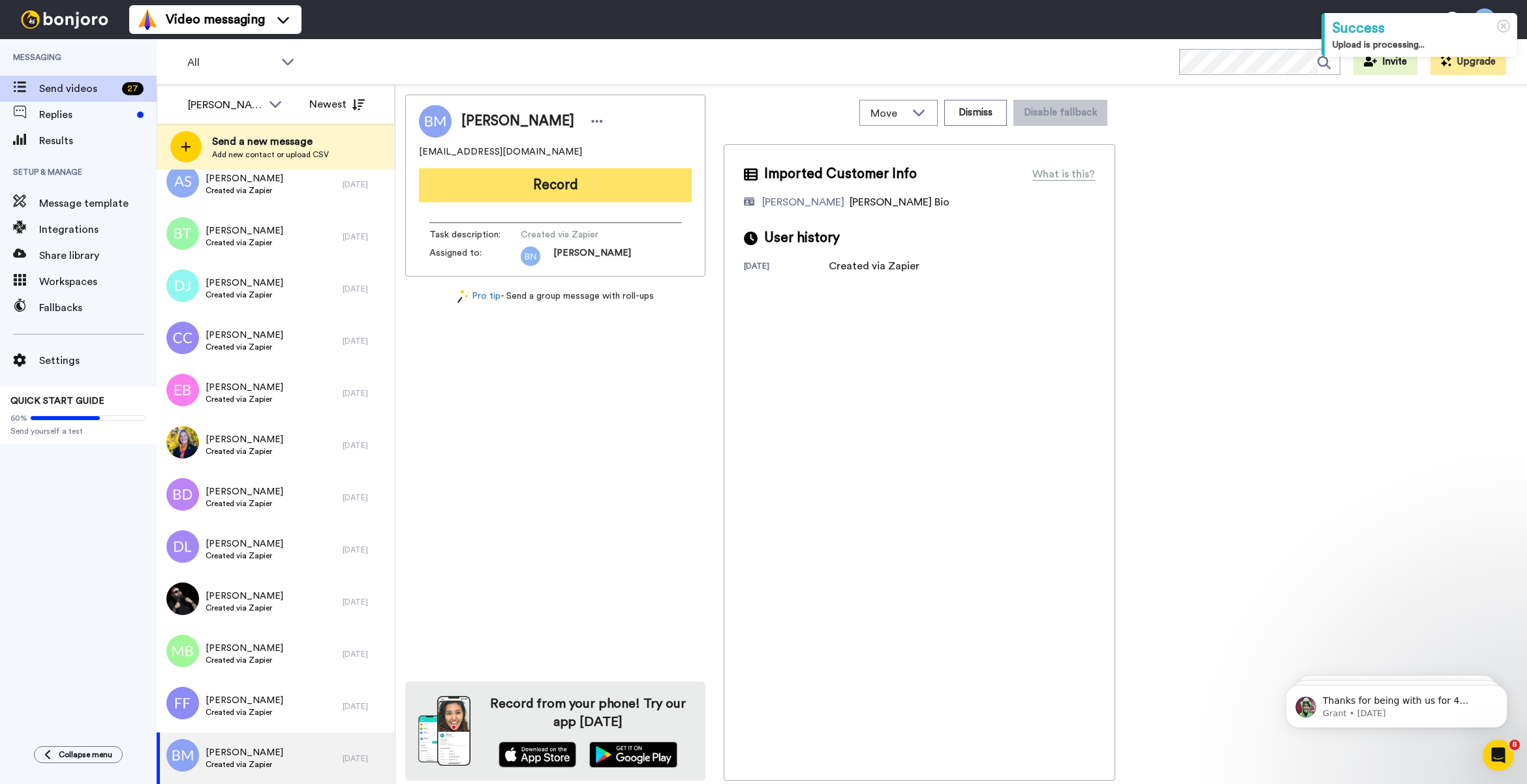
click at [661, 196] on button "Record" at bounding box center [555, 185] width 273 height 34
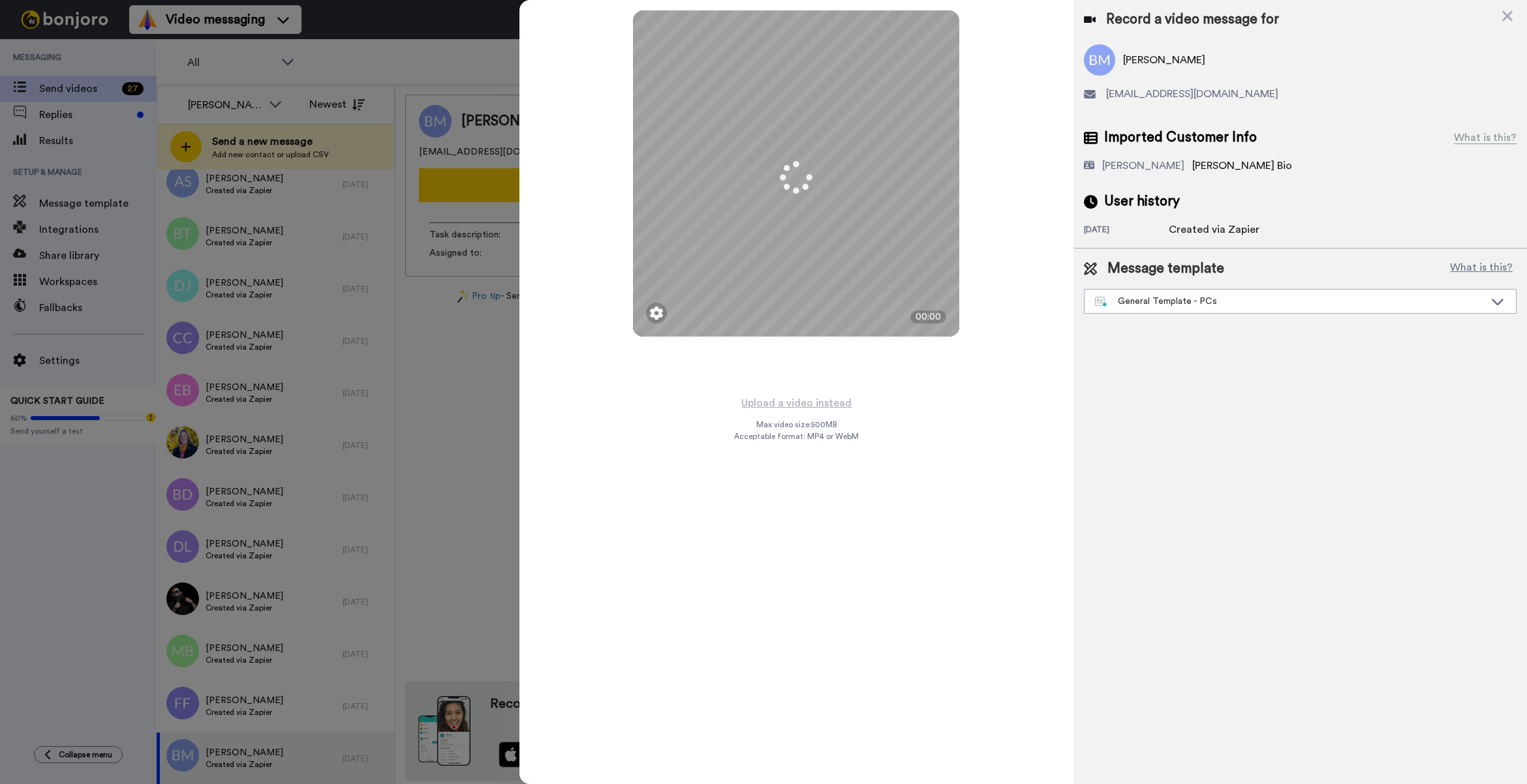
drag, startPoint x: 1221, startPoint y: 298, endPoint x: 1214, endPoint y: 323, distance: 26.0
click at [1219, 298] on div "General Template - PCs" at bounding box center [1290, 302] width 390 height 13
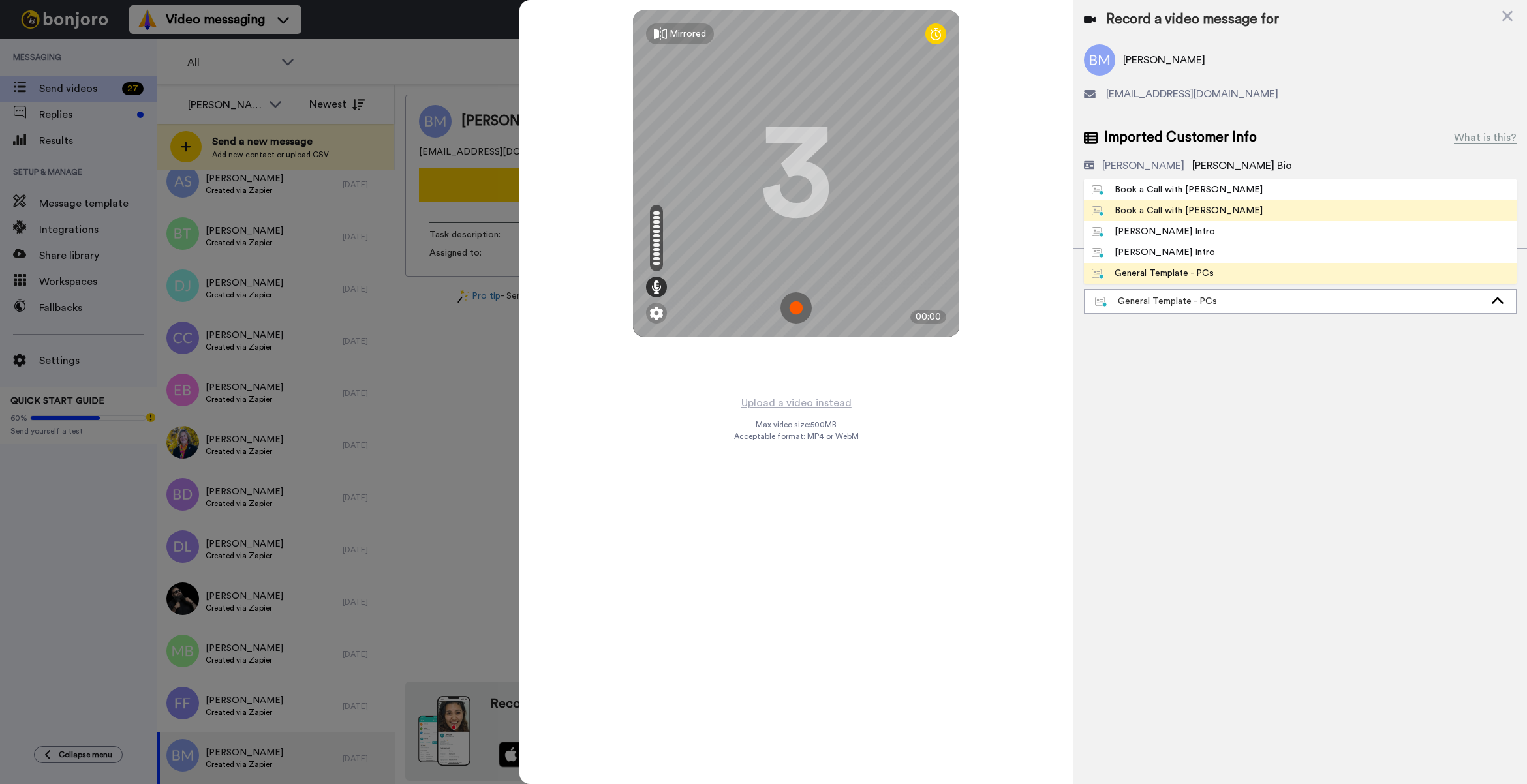
click at [1153, 205] on div "Book a Call with [PERSON_NAME]" at bounding box center [1177, 211] width 171 height 13
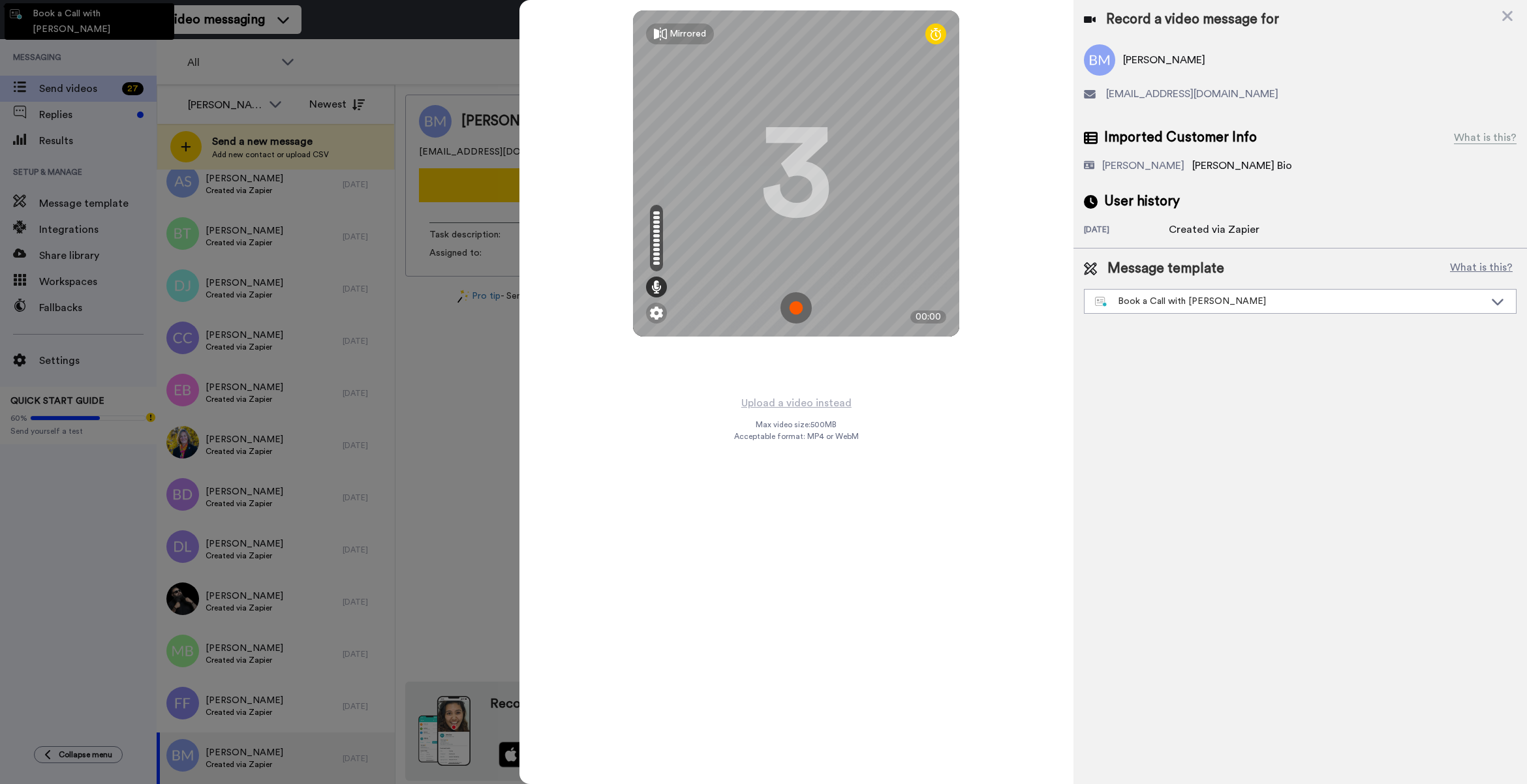
click at [1153, 202] on span "User history" at bounding box center [1143, 201] width 76 height 19
click at [1179, 304] on div "Book a Call with [PERSON_NAME]" at bounding box center [1290, 302] width 390 height 13
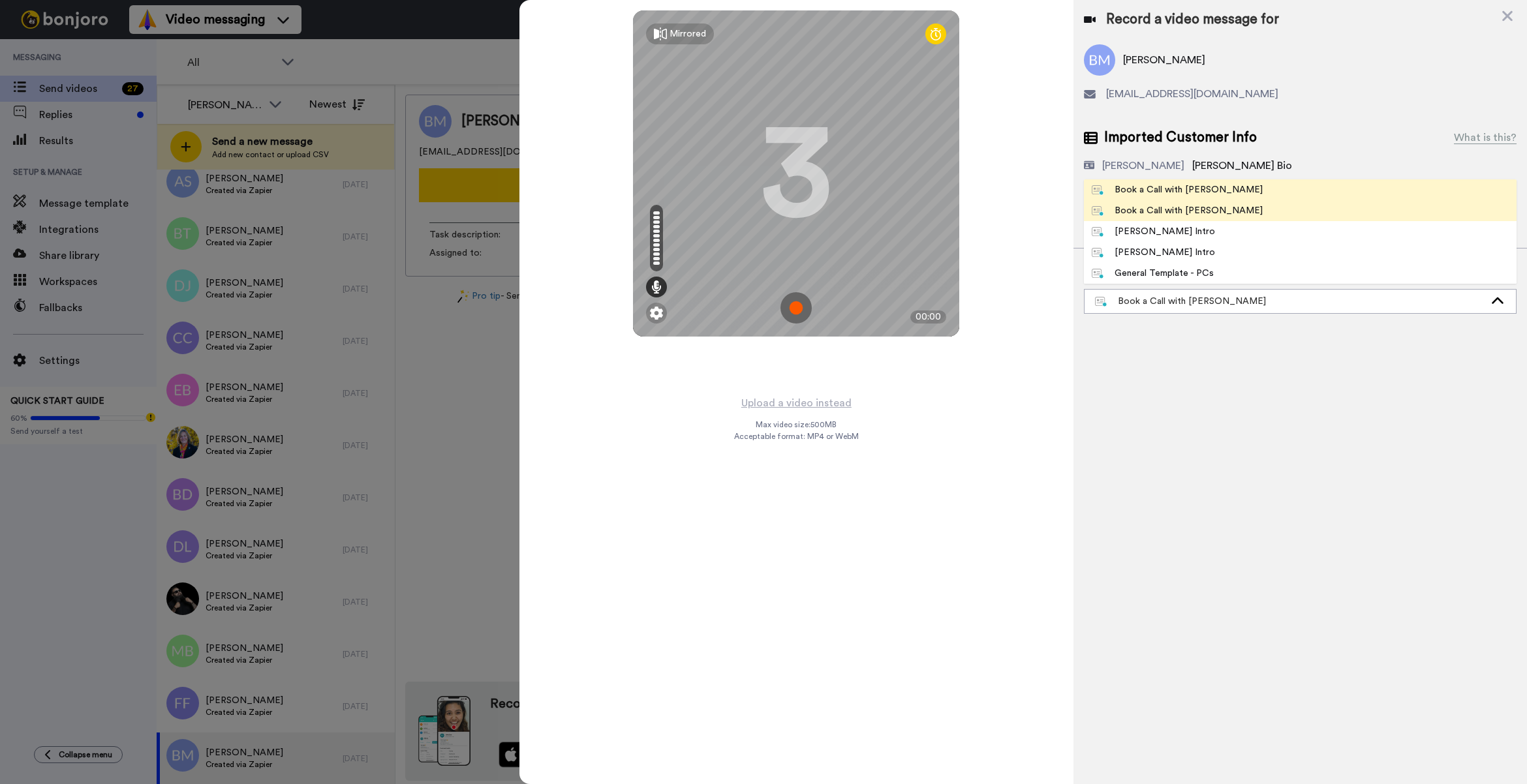
click at [1195, 190] on div "Book a Call with [PERSON_NAME]" at bounding box center [1177, 190] width 171 height 13
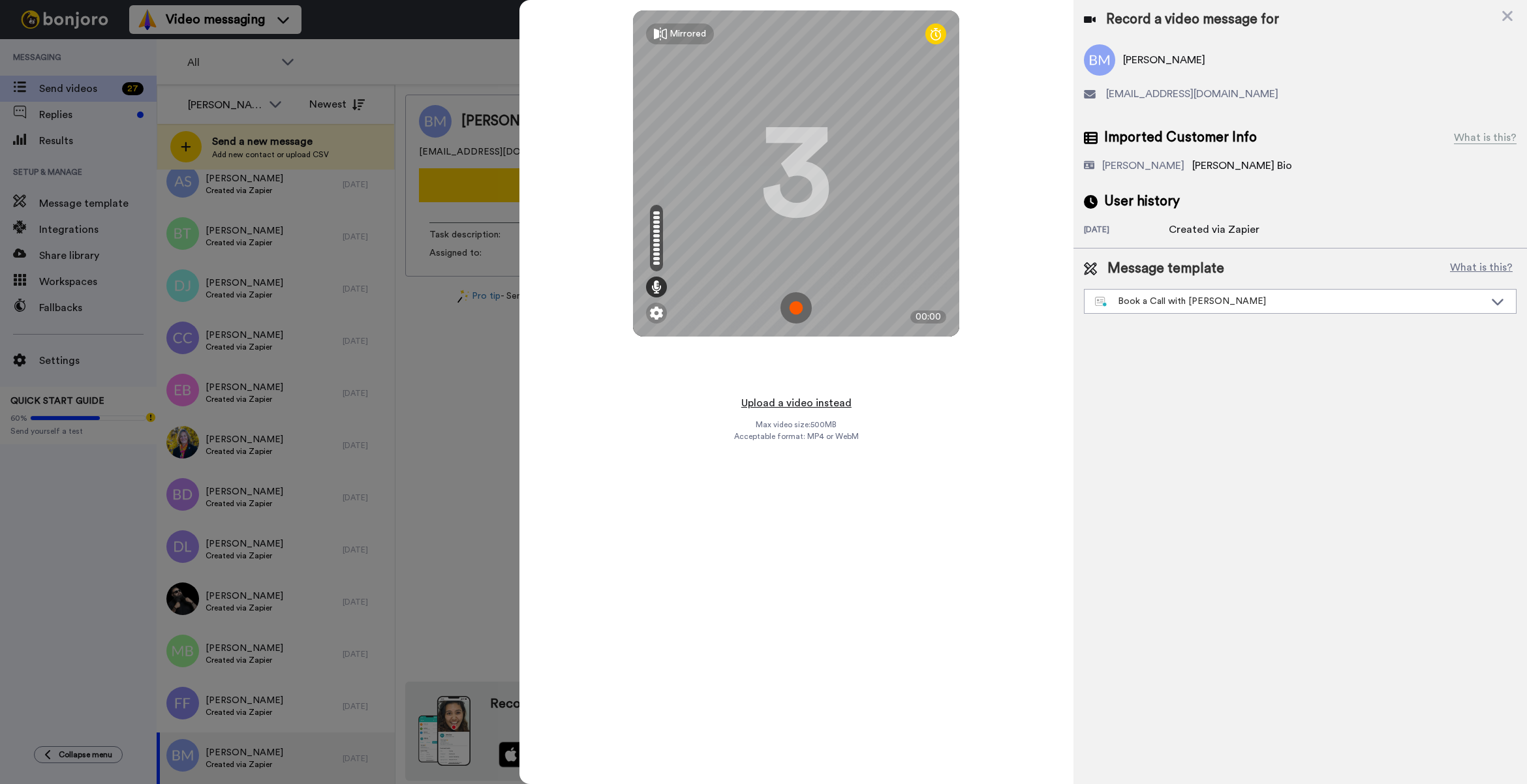
click at [816, 398] on button "Upload a video instead" at bounding box center [796, 403] width 118 height 17
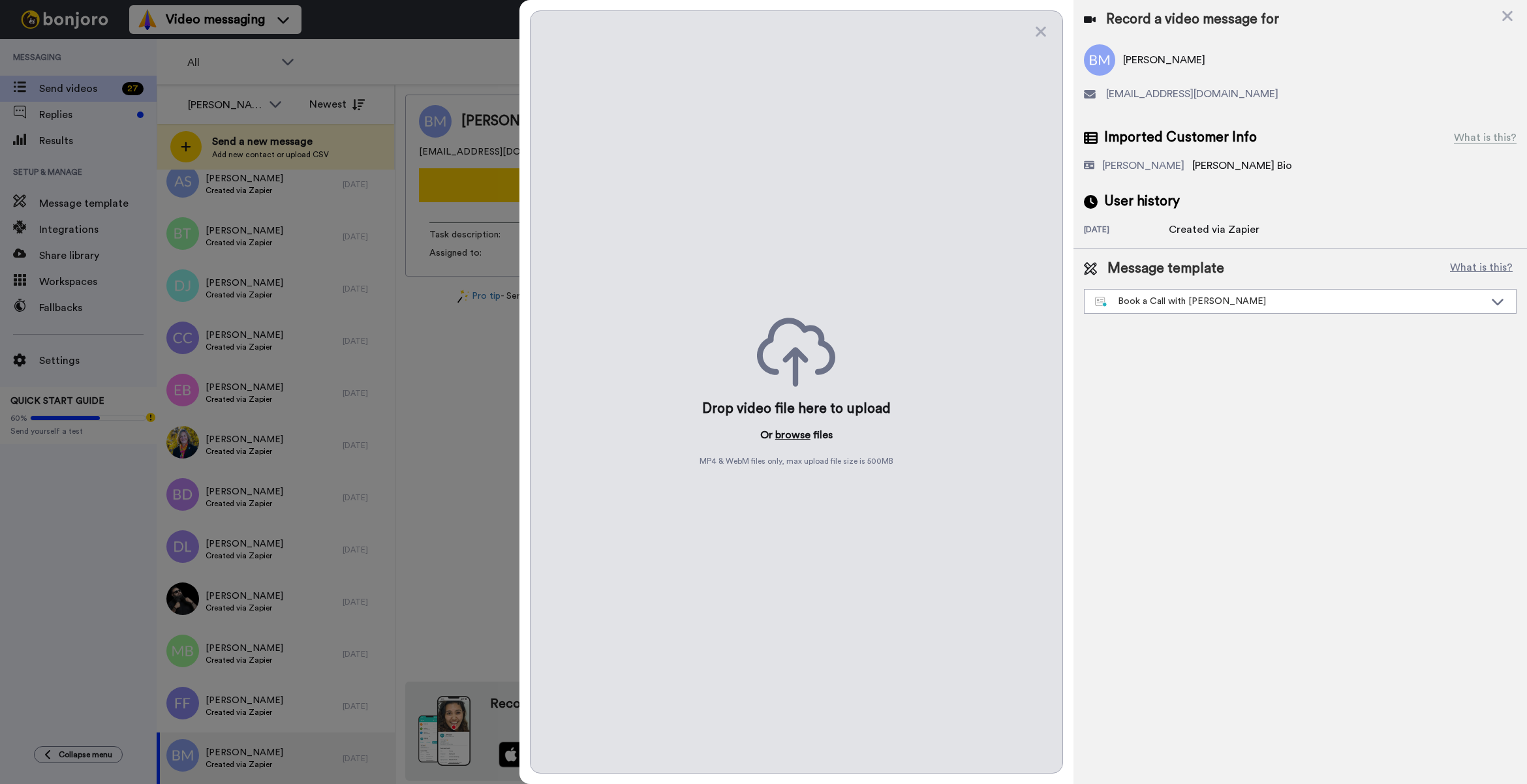
click at [790, 441] on button "browse" at bounding box center [793, 435] width 35 height 16
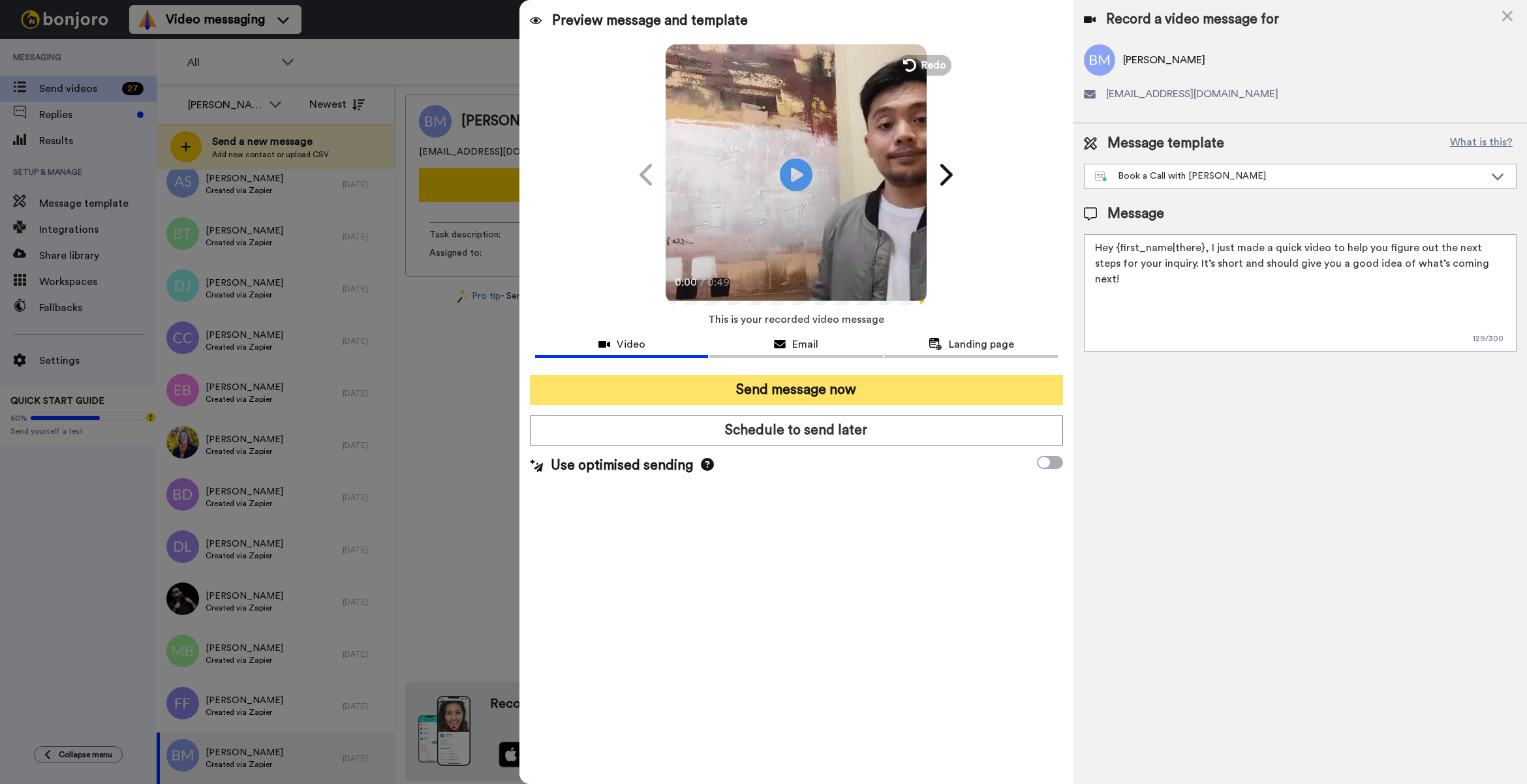
click at [755, 386] on button "Send message now" at bounding box center [796, 390] width 533 height 30
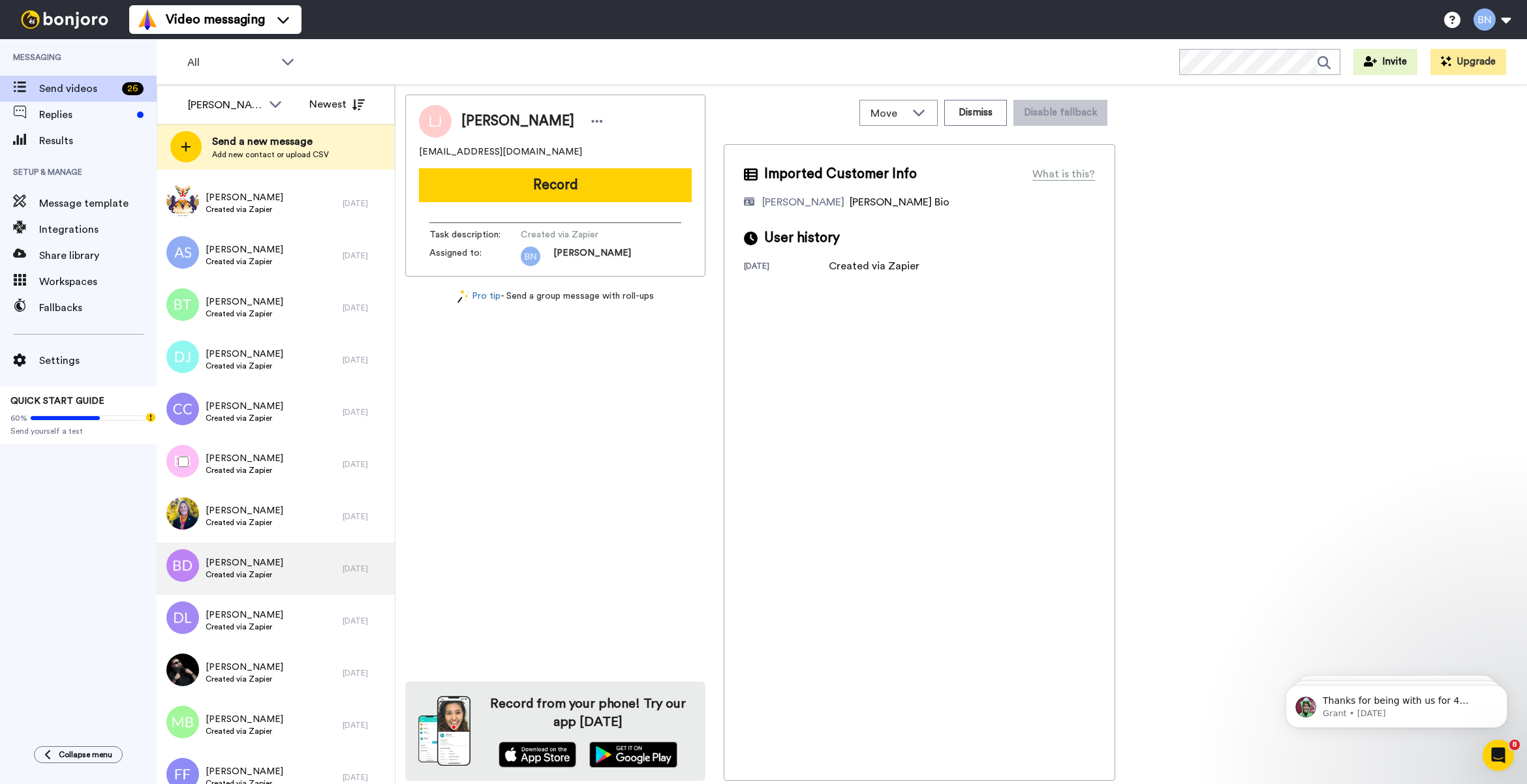
scroll to position [768, 0]
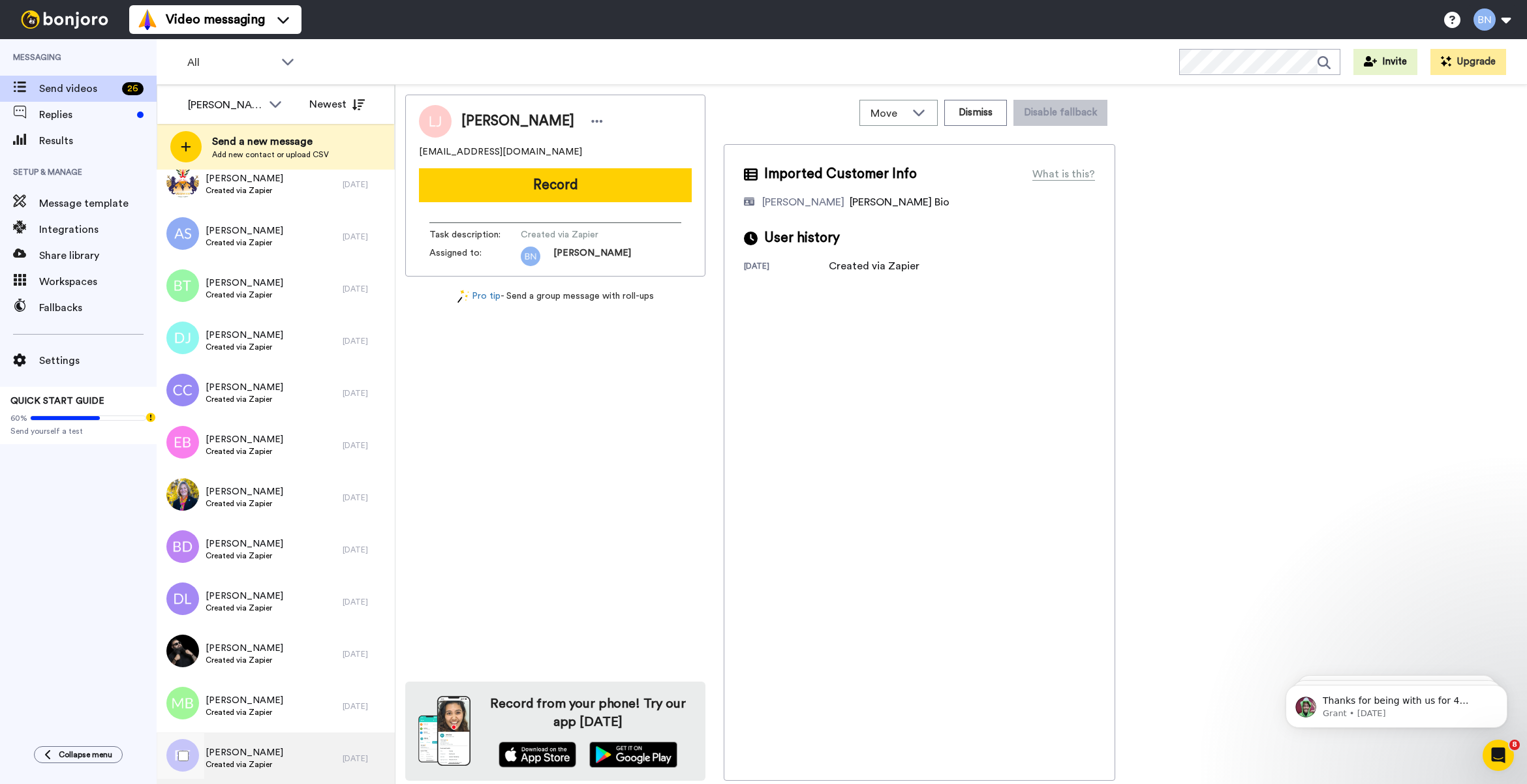
click at [289, 761] on div "Felicia Foster Created via Zapier" at bounding box center [250, 759] width 186 height 52
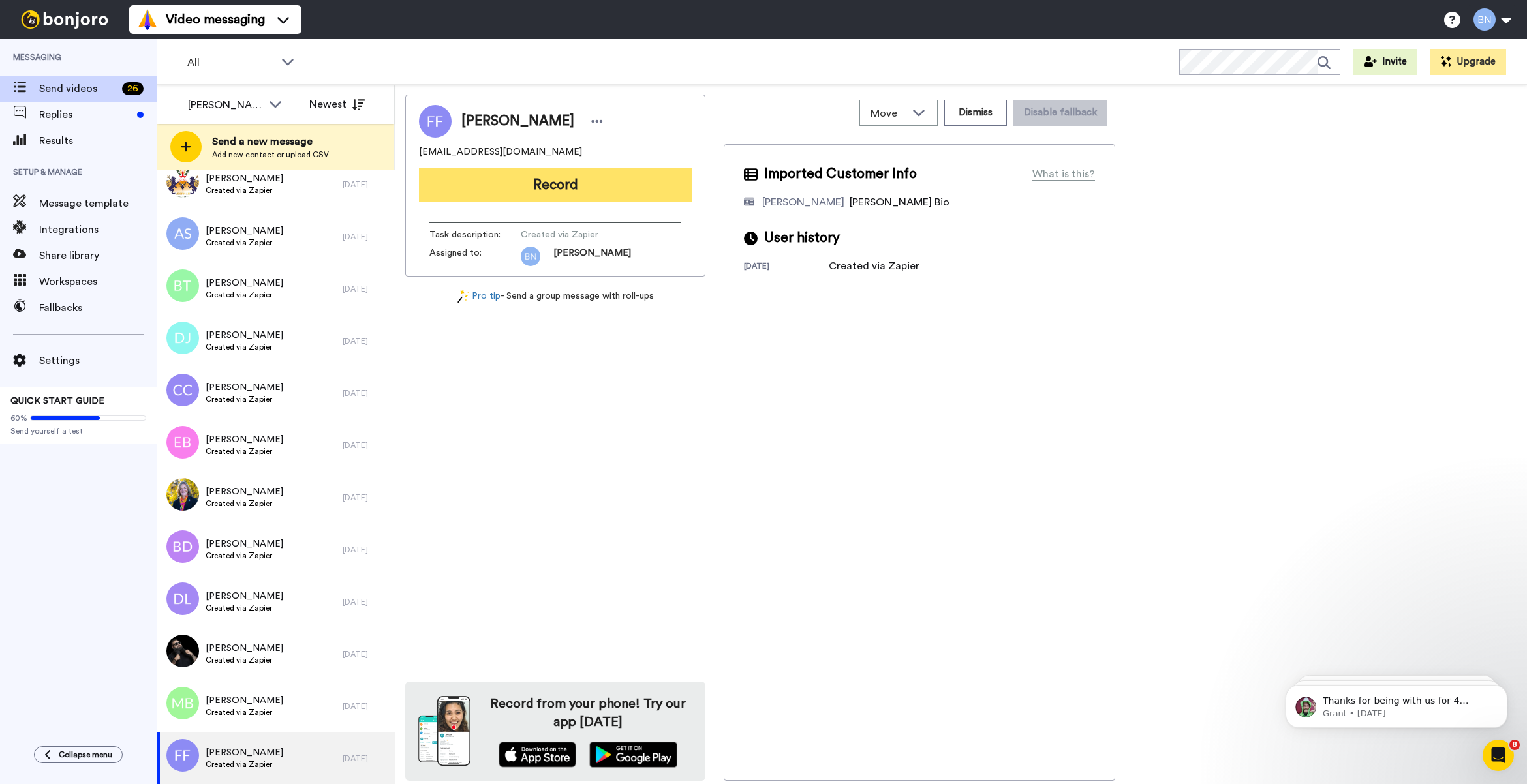
click at [552, 190] on button "Record" at bounding box center [555, 185] width 273 height 34
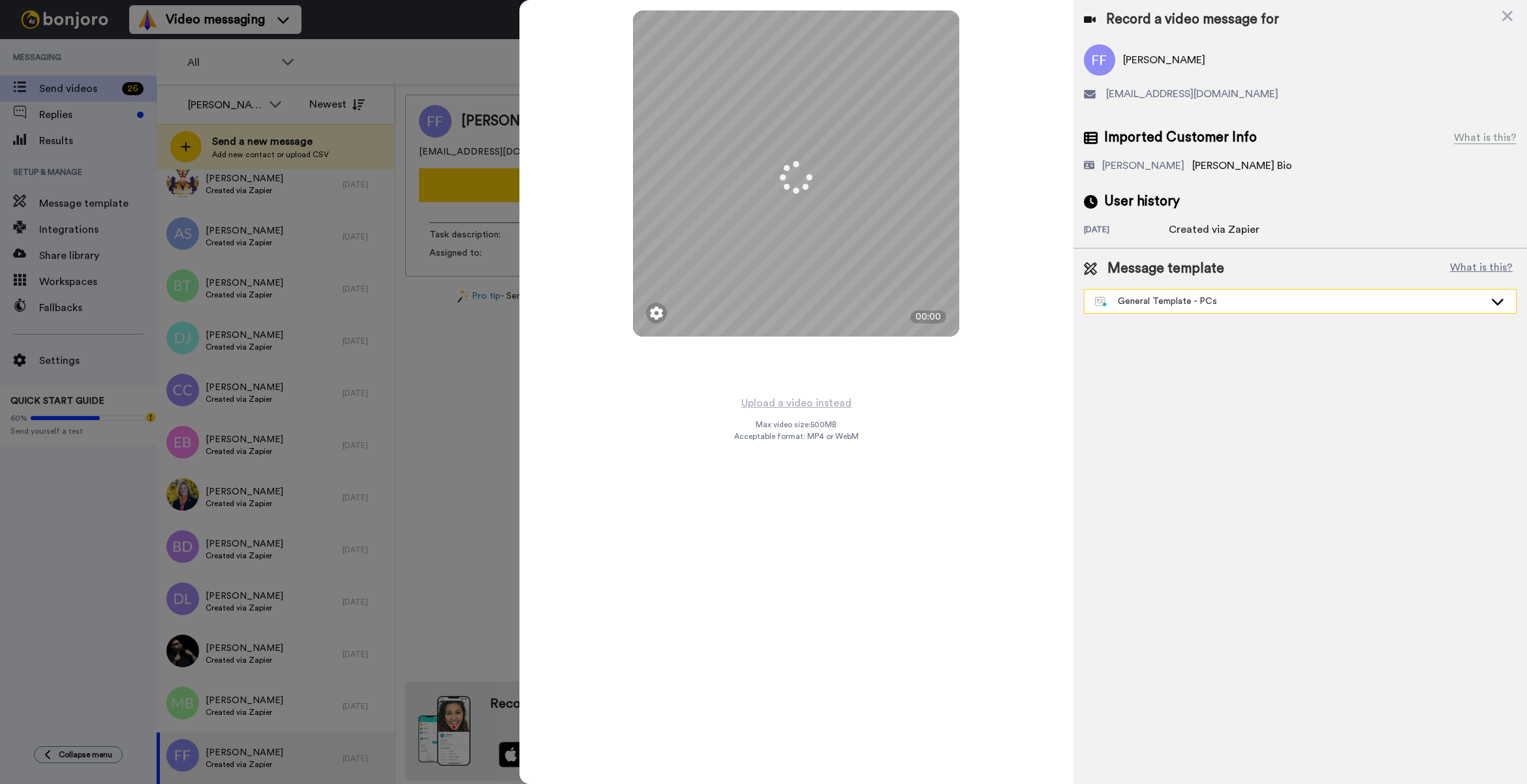
click at [1145, 302] on div "General Template - PCs" at bounding box center [1290, 302] width 390 height 13
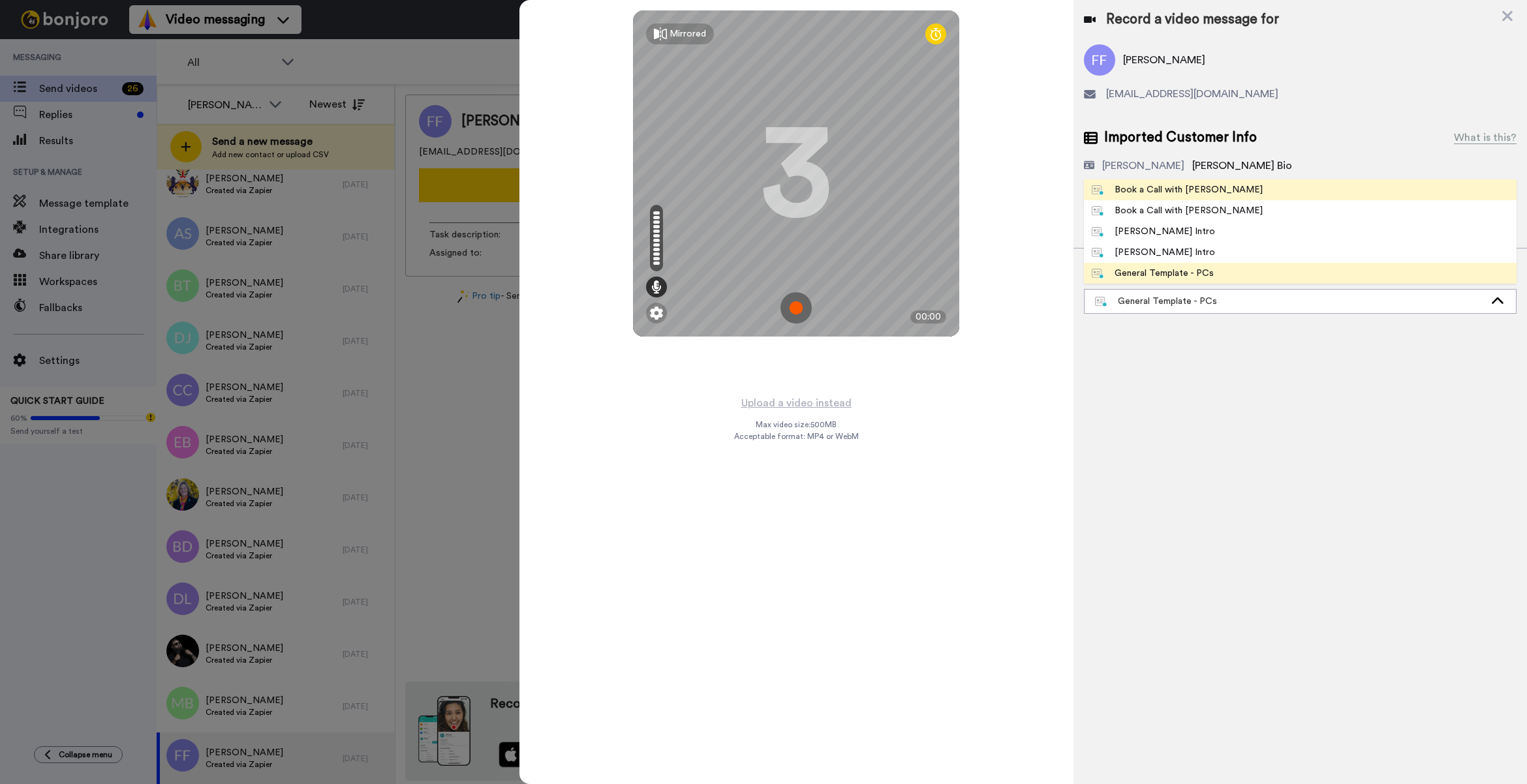
click at [1228, 190] on li "Book a Call with Bruce" at bounding box center [1301, 189] width 433 height 20
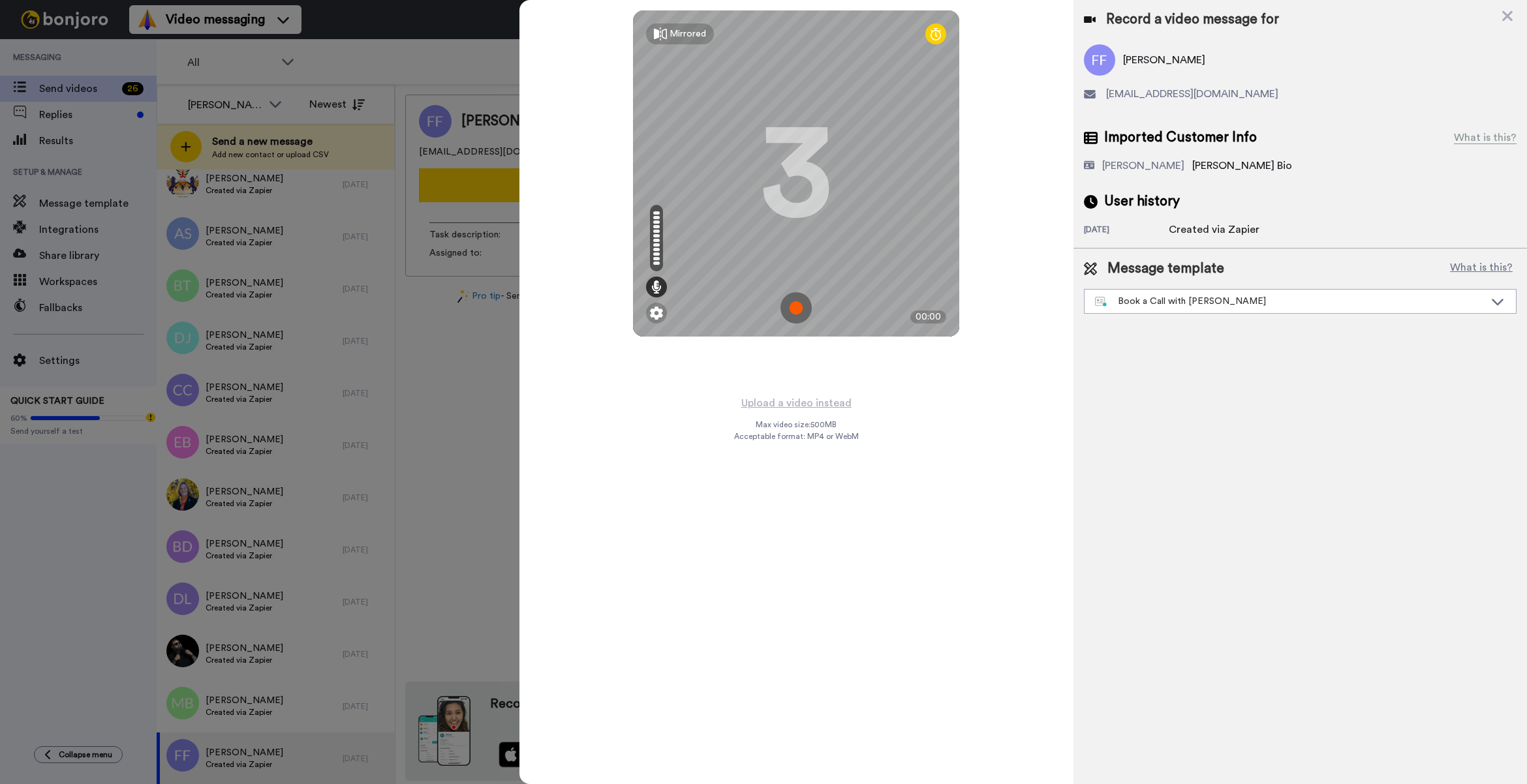
click at [824, 390] on div "Mirrored Redo 3 00:00" at bounding box center [796, 197] width 554 height 394
click at [817, 405] on button "Upload a video instead" at bounding box center [796, 403] width 118 height 17
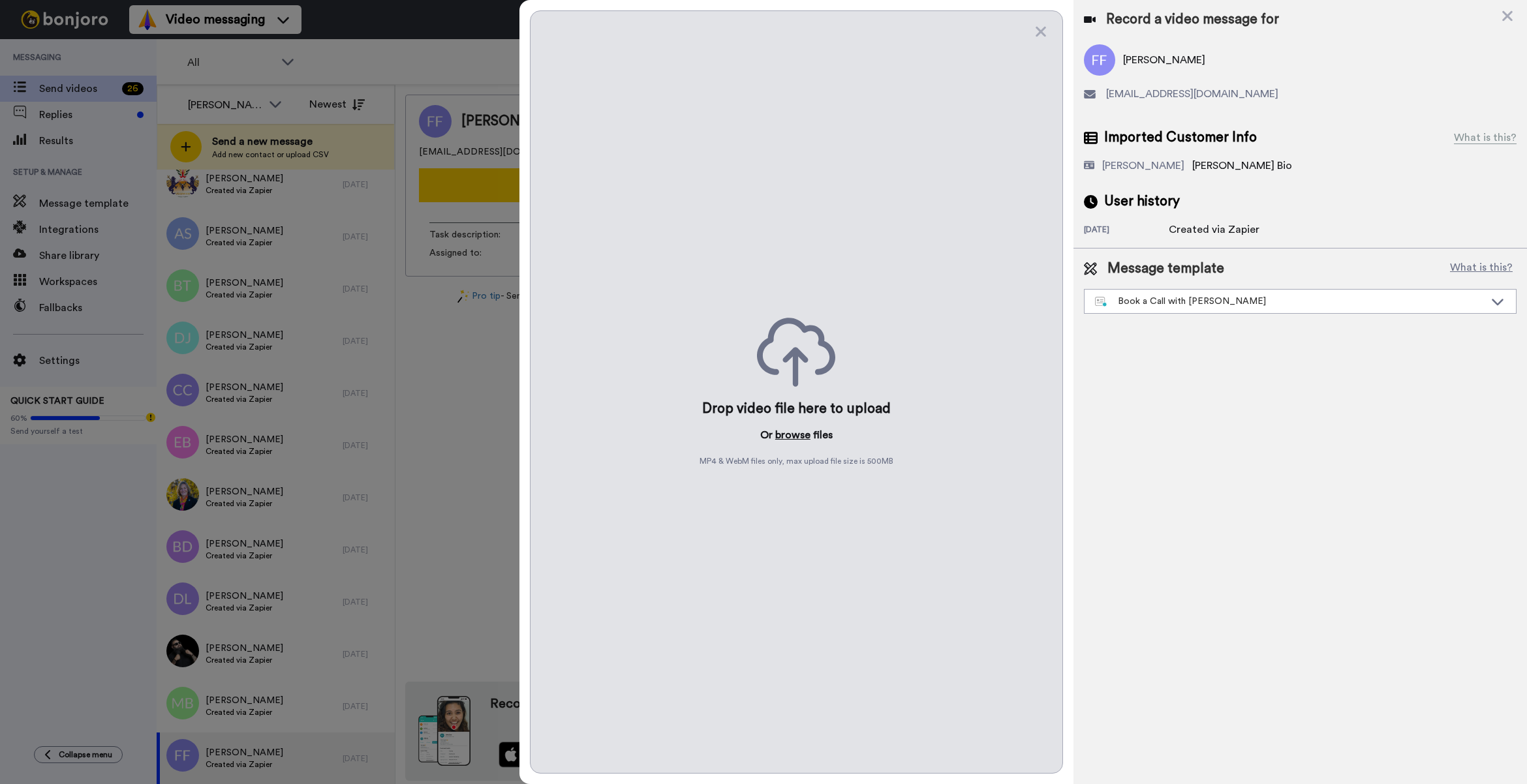
click at [800, 428] on button "browse" at bounding box center [793, 435] width 35 height 16
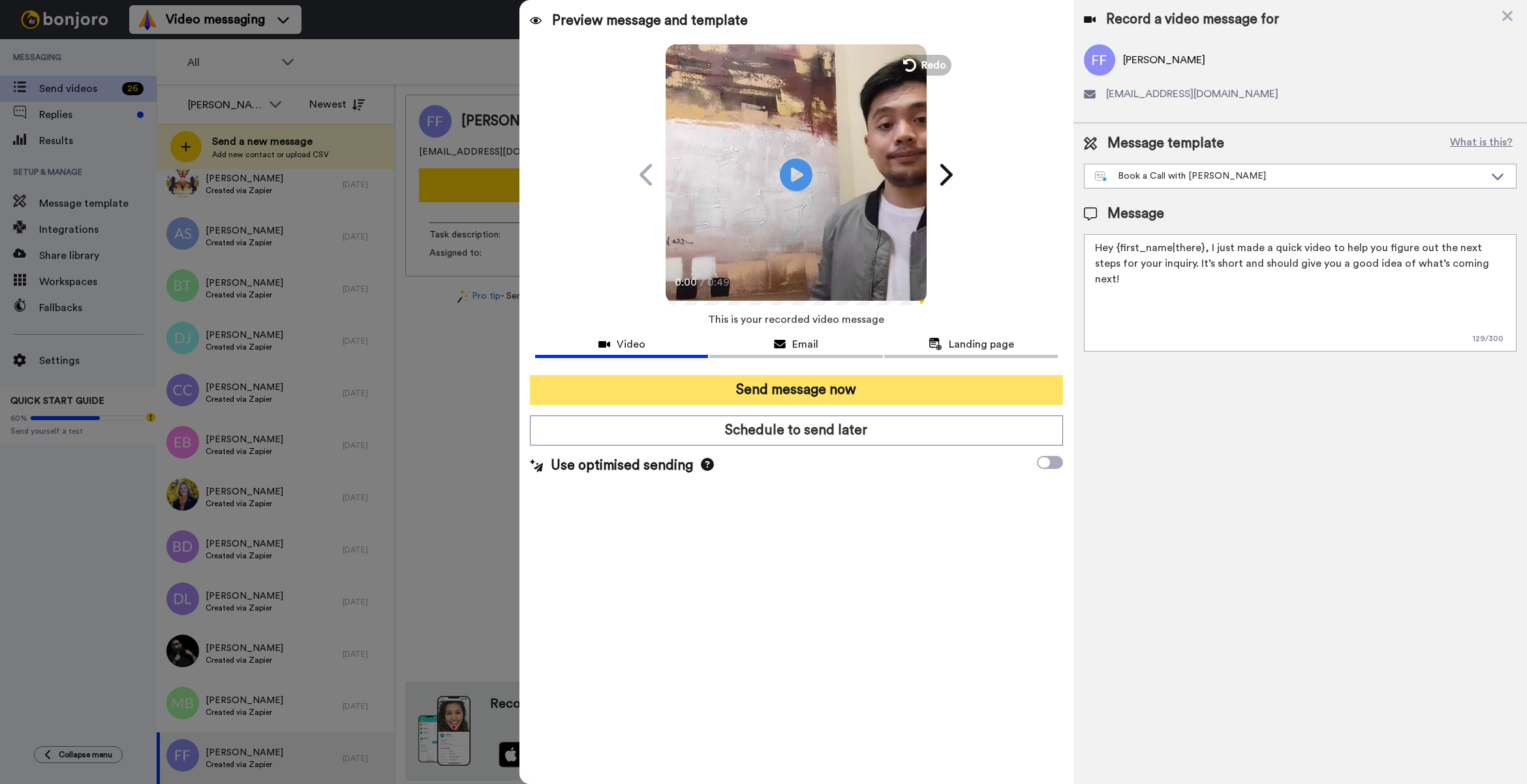
click at [784, 388] on button "Send message now" at bounding box center [796, 390] width 533 height 30
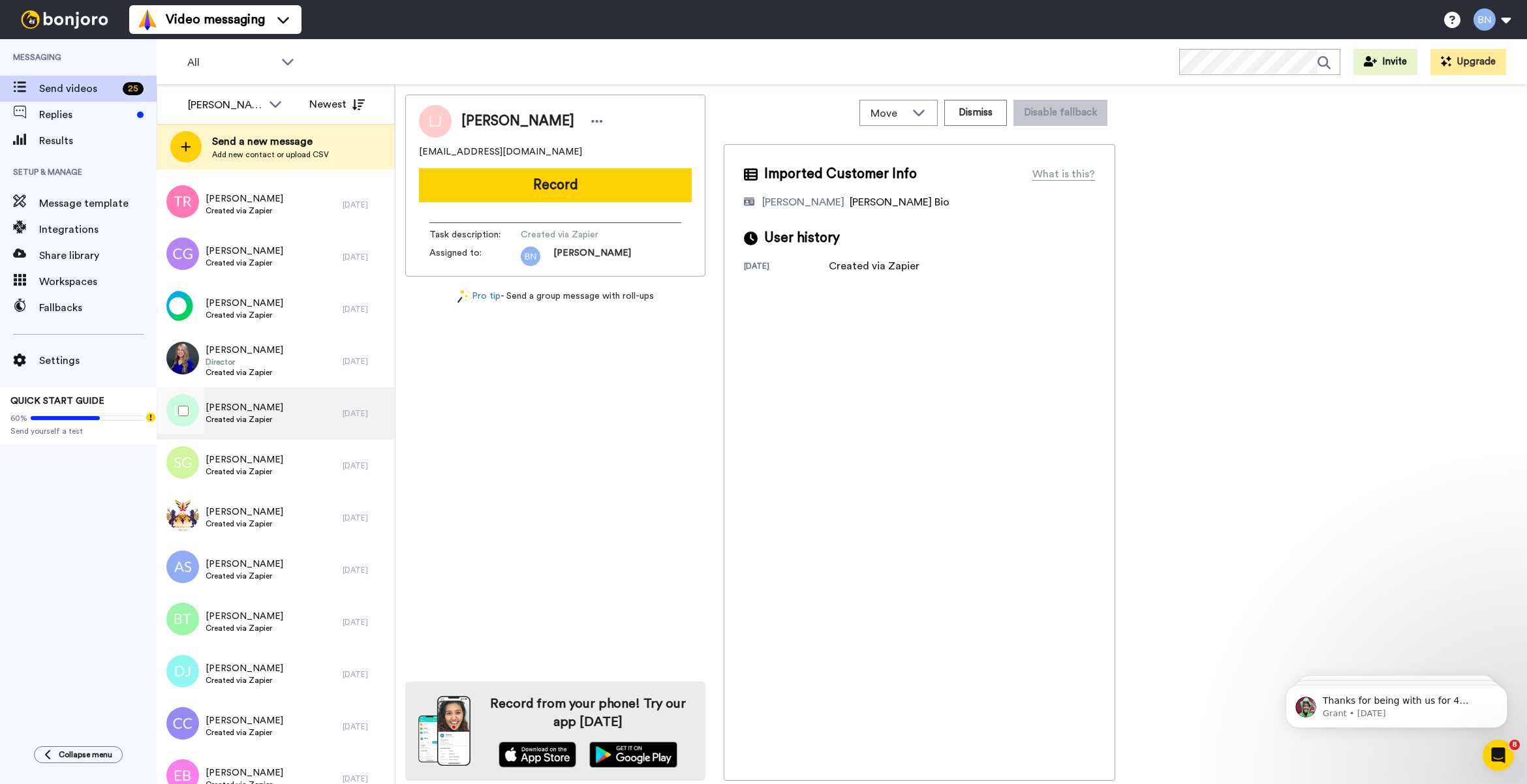
scroll to position [715, 0]
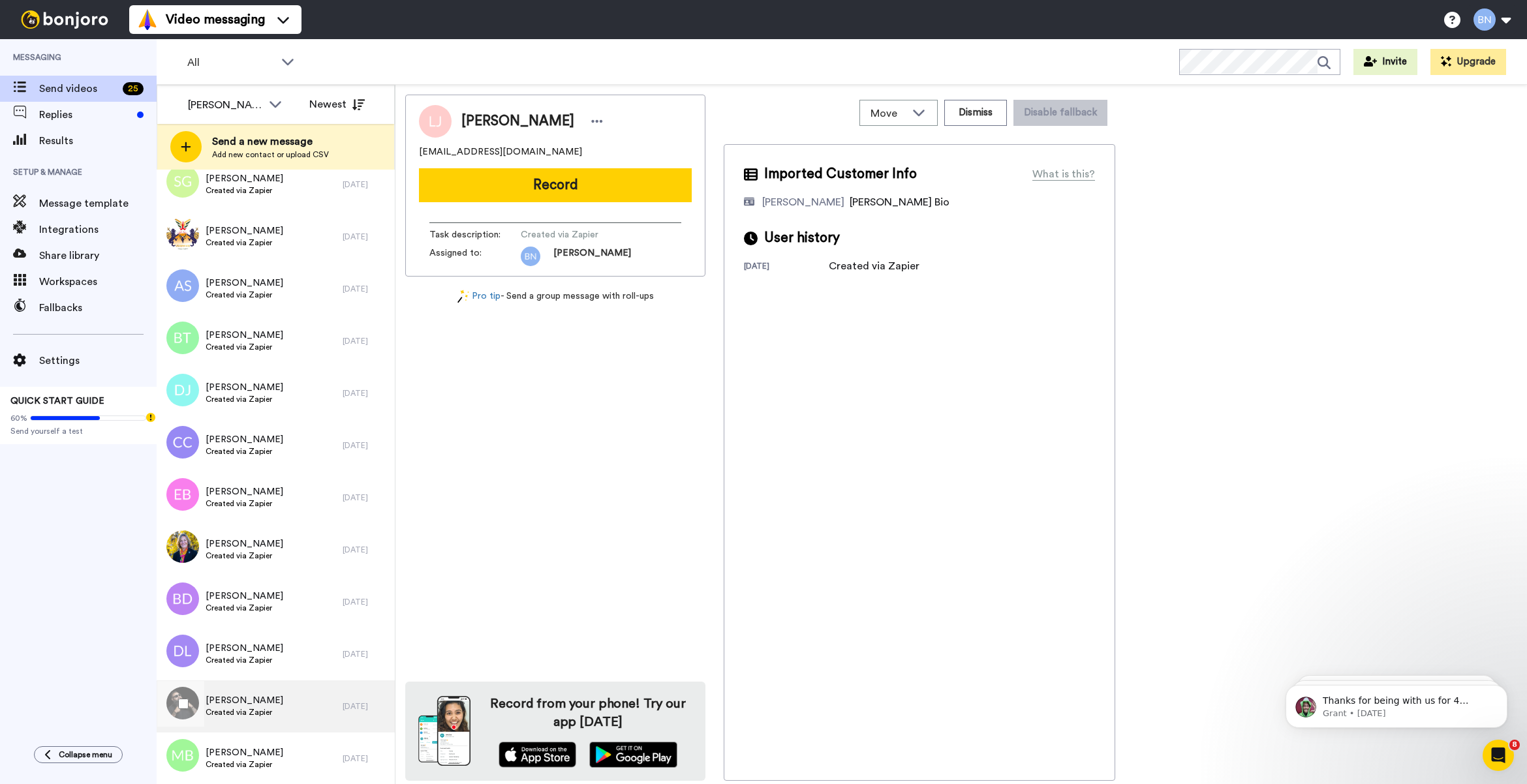
click at [291, 716] on div "Johnny Peña Created via Zapier" at bounding box center [250, 706] width 186 height 52
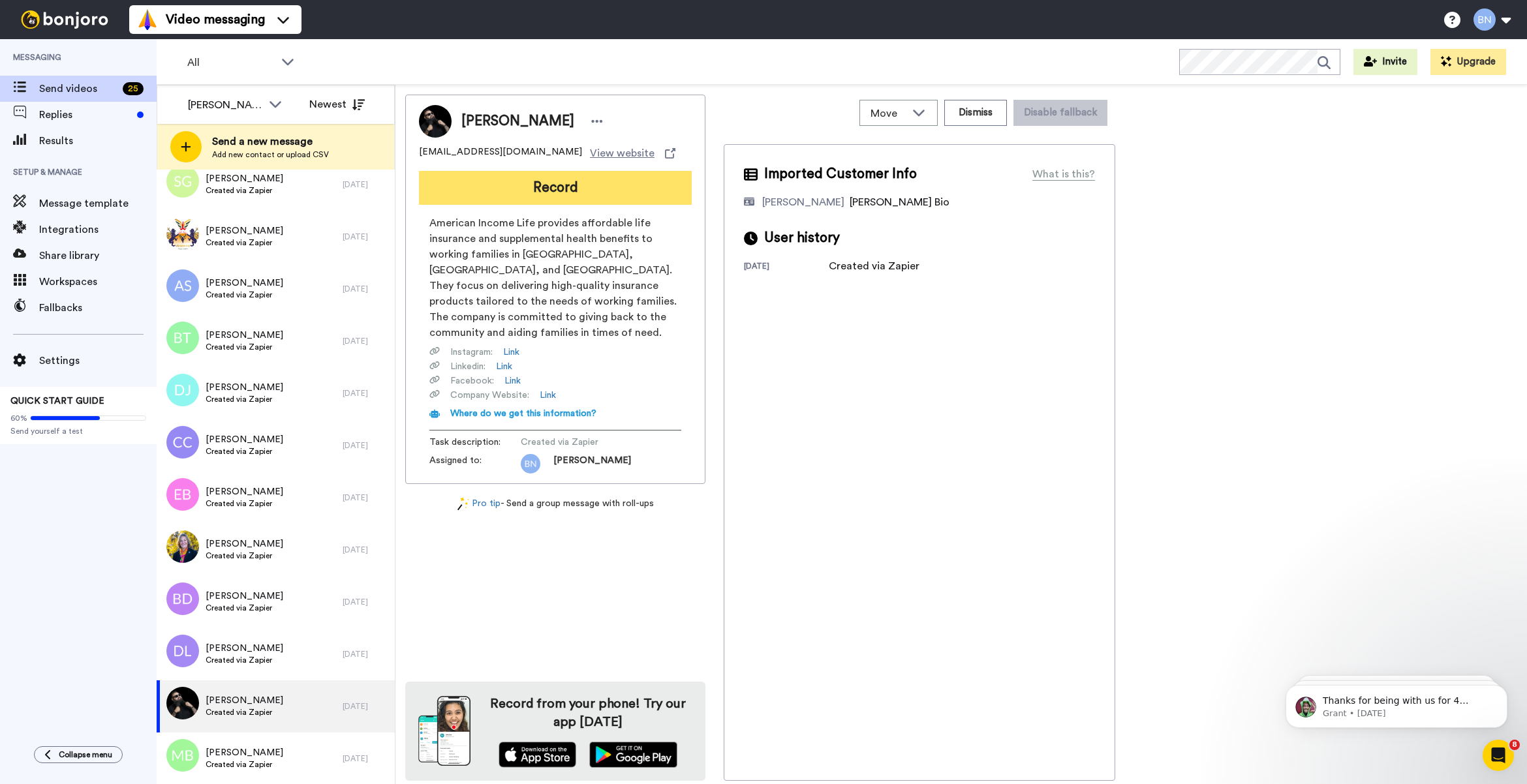
click at [641, 196] on button "Record" at bounding box center [555, 187] width 273 height 34
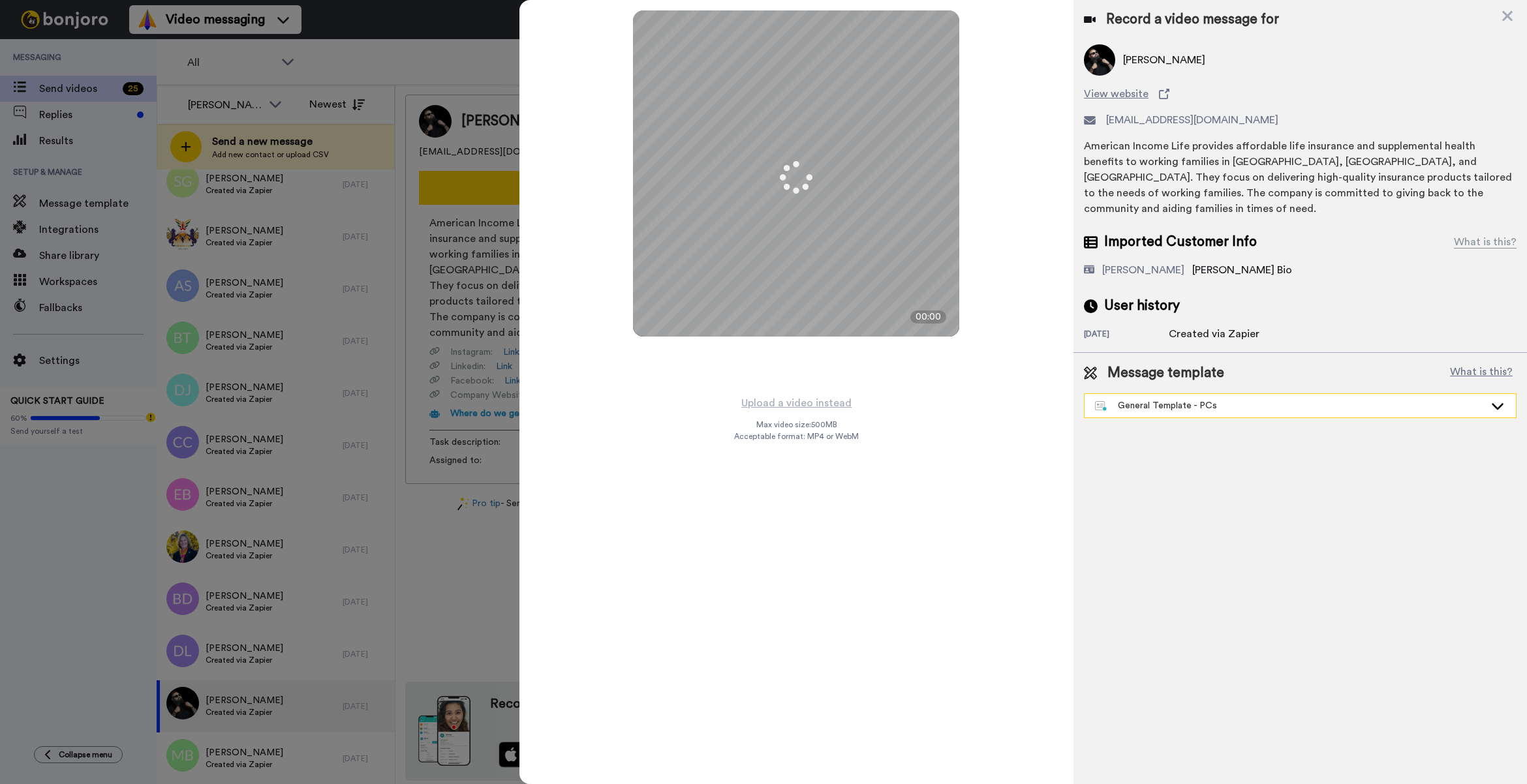
click at [1218, 399] on div "General Template - PCs" at bounding box center [1290, 405] width 390 height 13
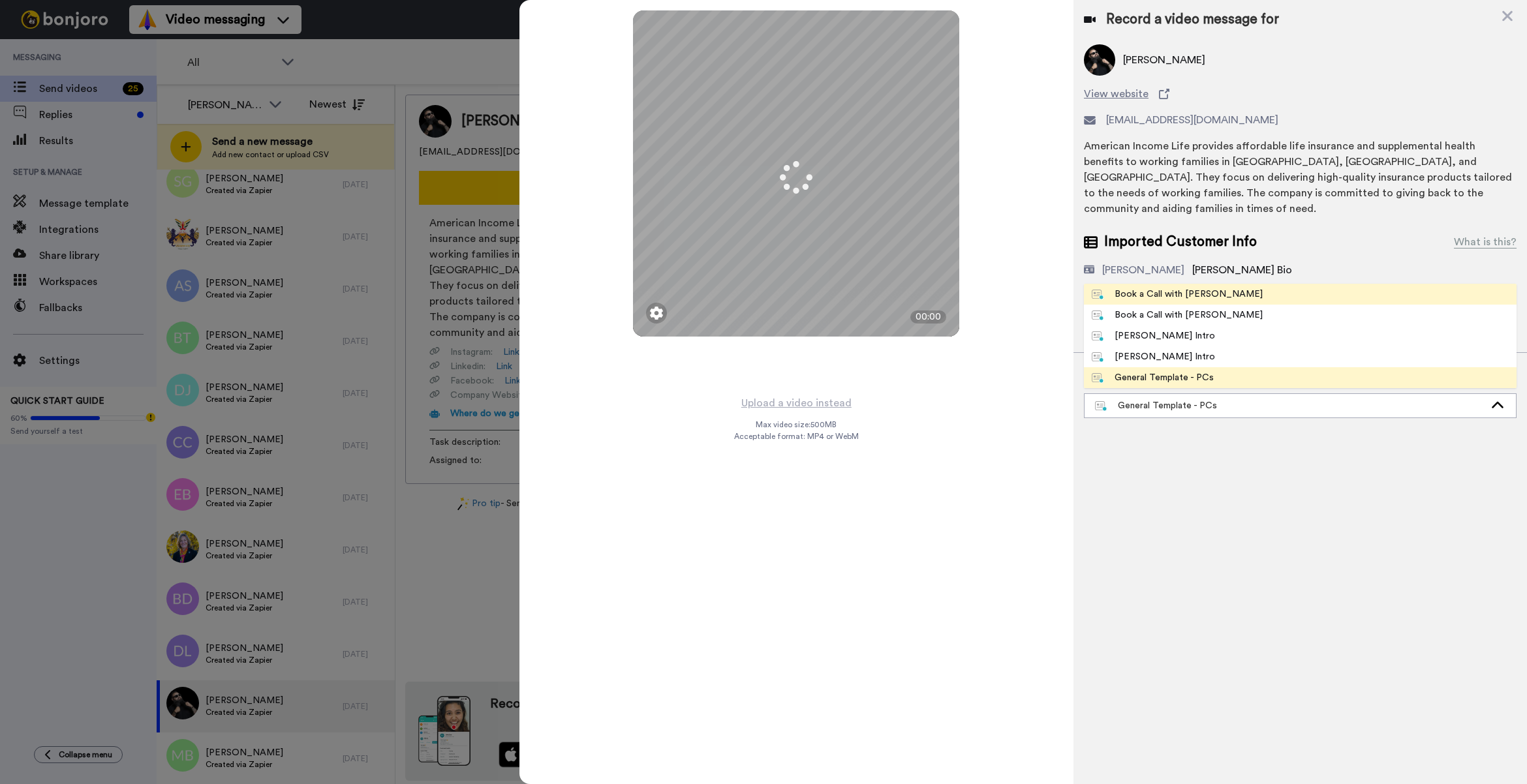
click at [1169, 288] on div "Book a Call with [PERSON_NAME]" at bounding box center [1177, 294] width 171 height 13
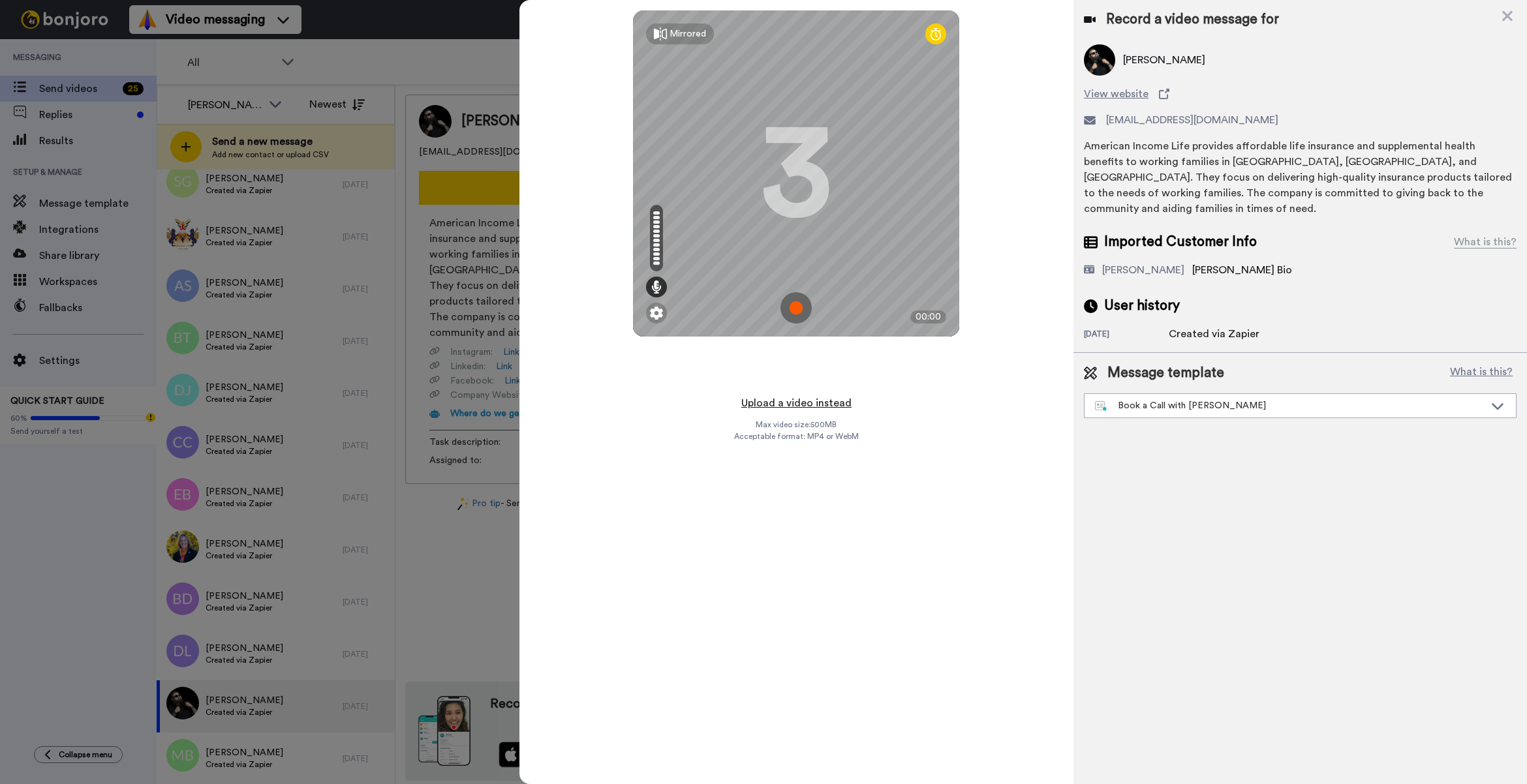
click at [829, 404] on button "Upload a video instead" at bounding box center [796, 403] width 118 height 17
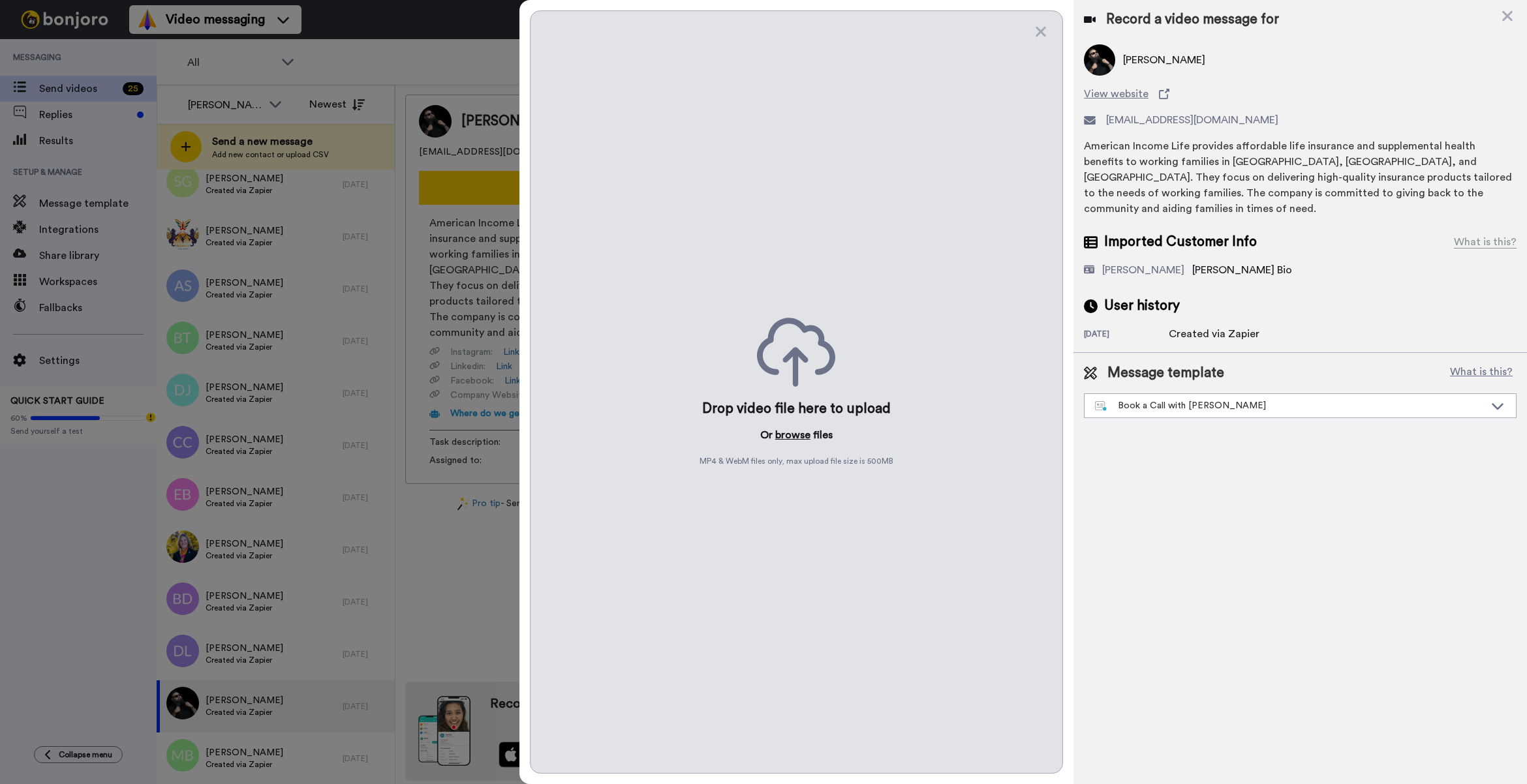
click at [790, 434] on button "browse" at bounding box center [793, 435] width 35 height 16
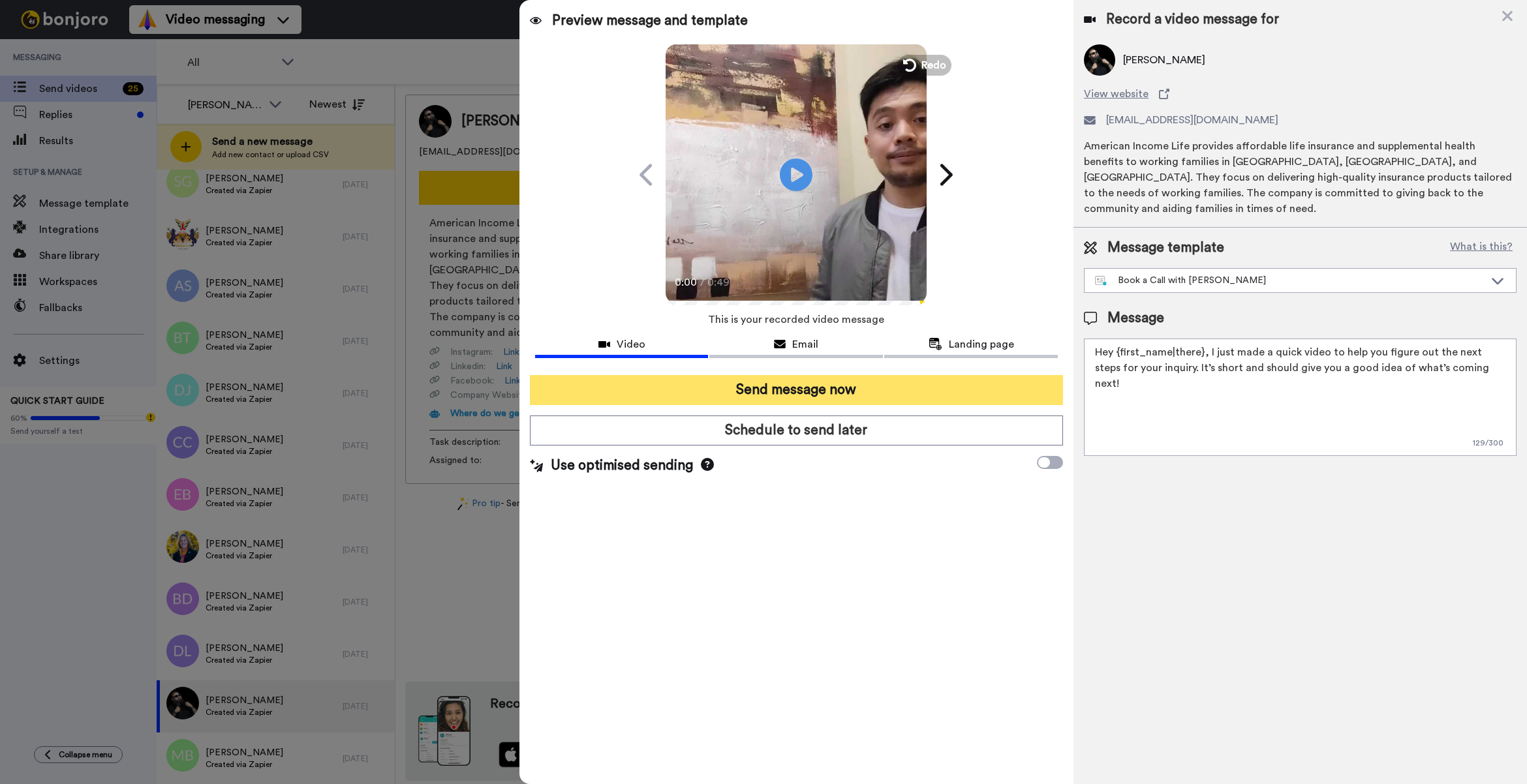
click at [828, 402] on button "Send message now" at bounding box center [796, 390] width 533 height 30
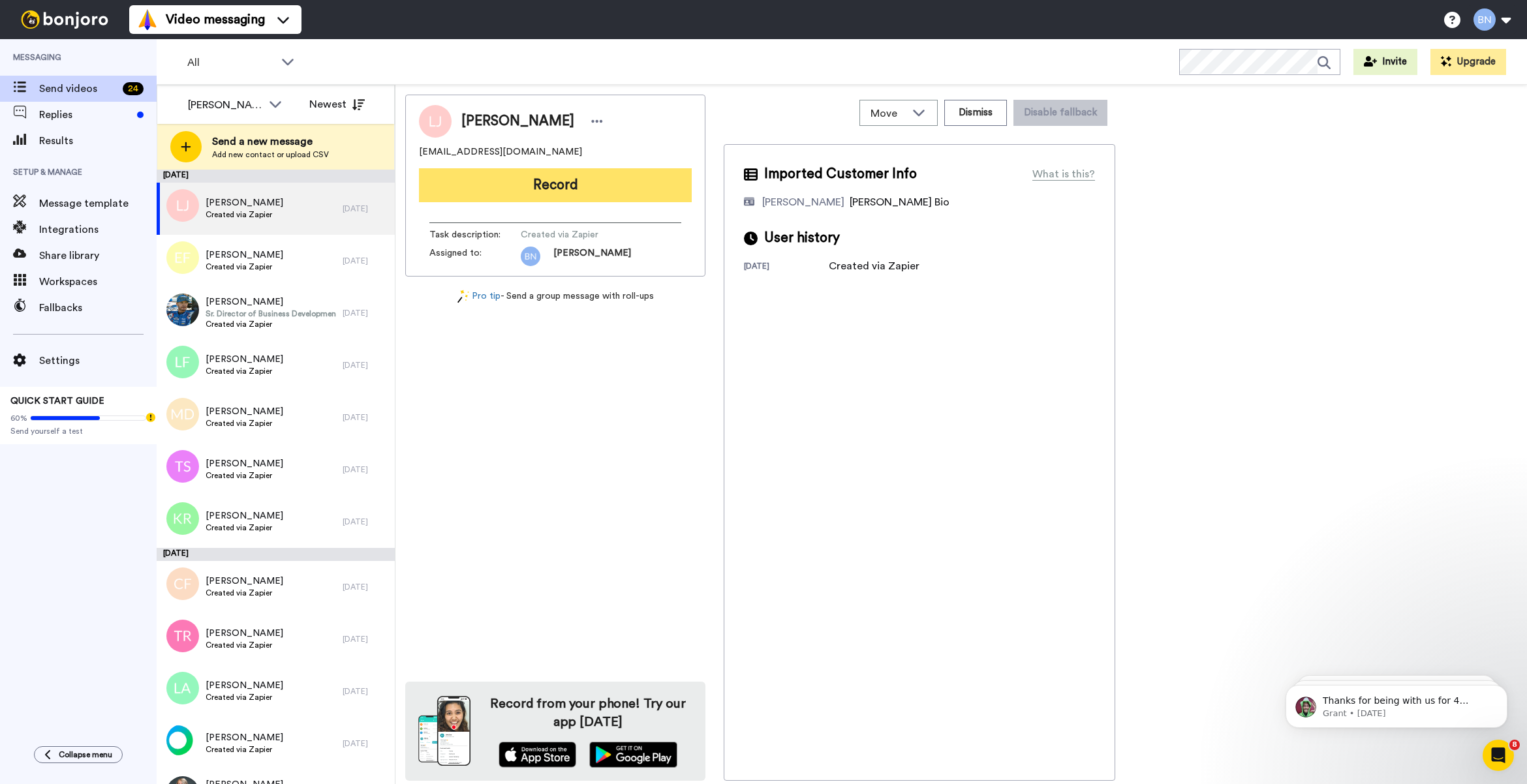
click at [582, 193] on button "Record" at bounding box center [555, 185] width 273 height 34
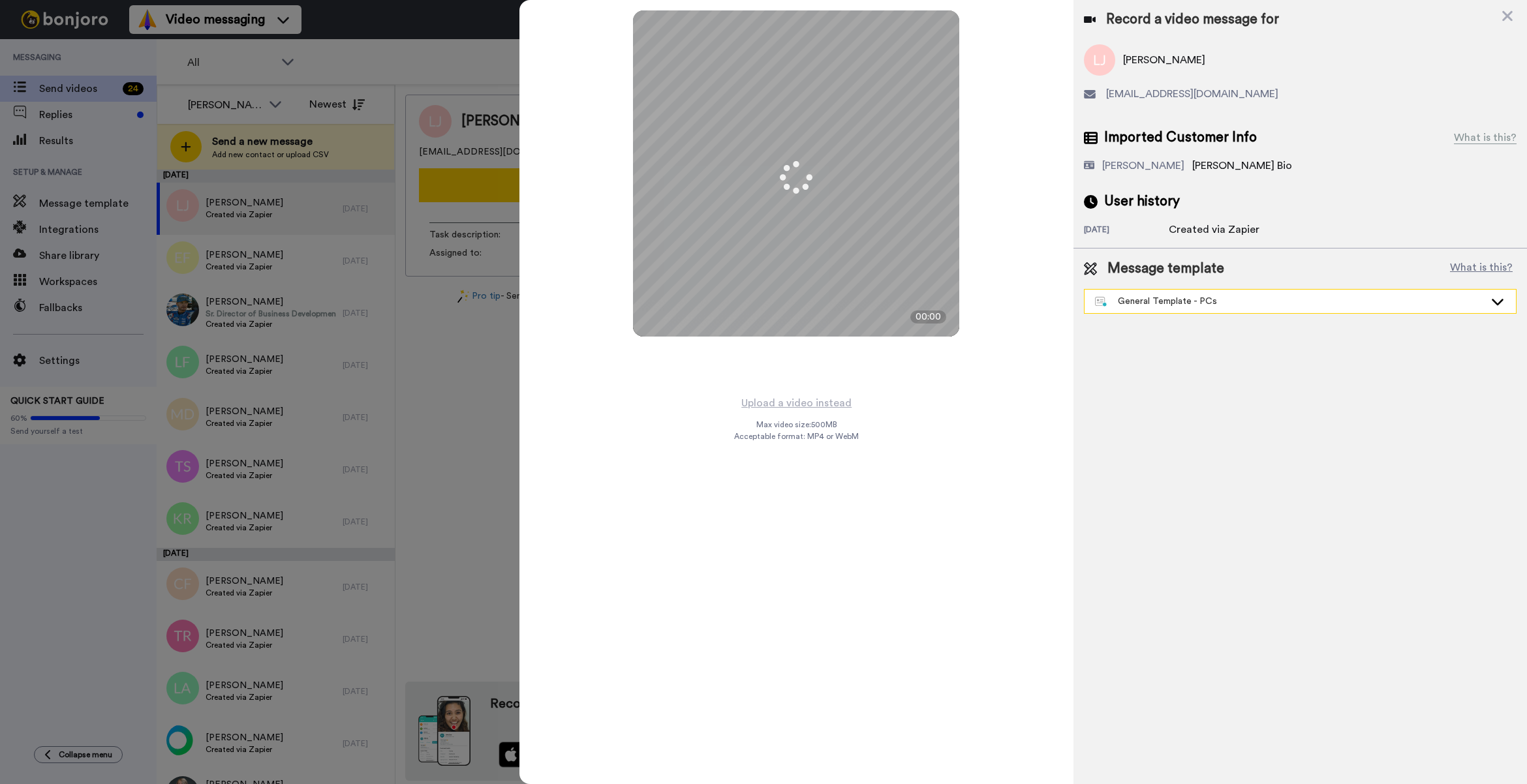
click at [1206, 301] on div "General Template - PCs" at bounding box center [1290, 302] width 390 height 13
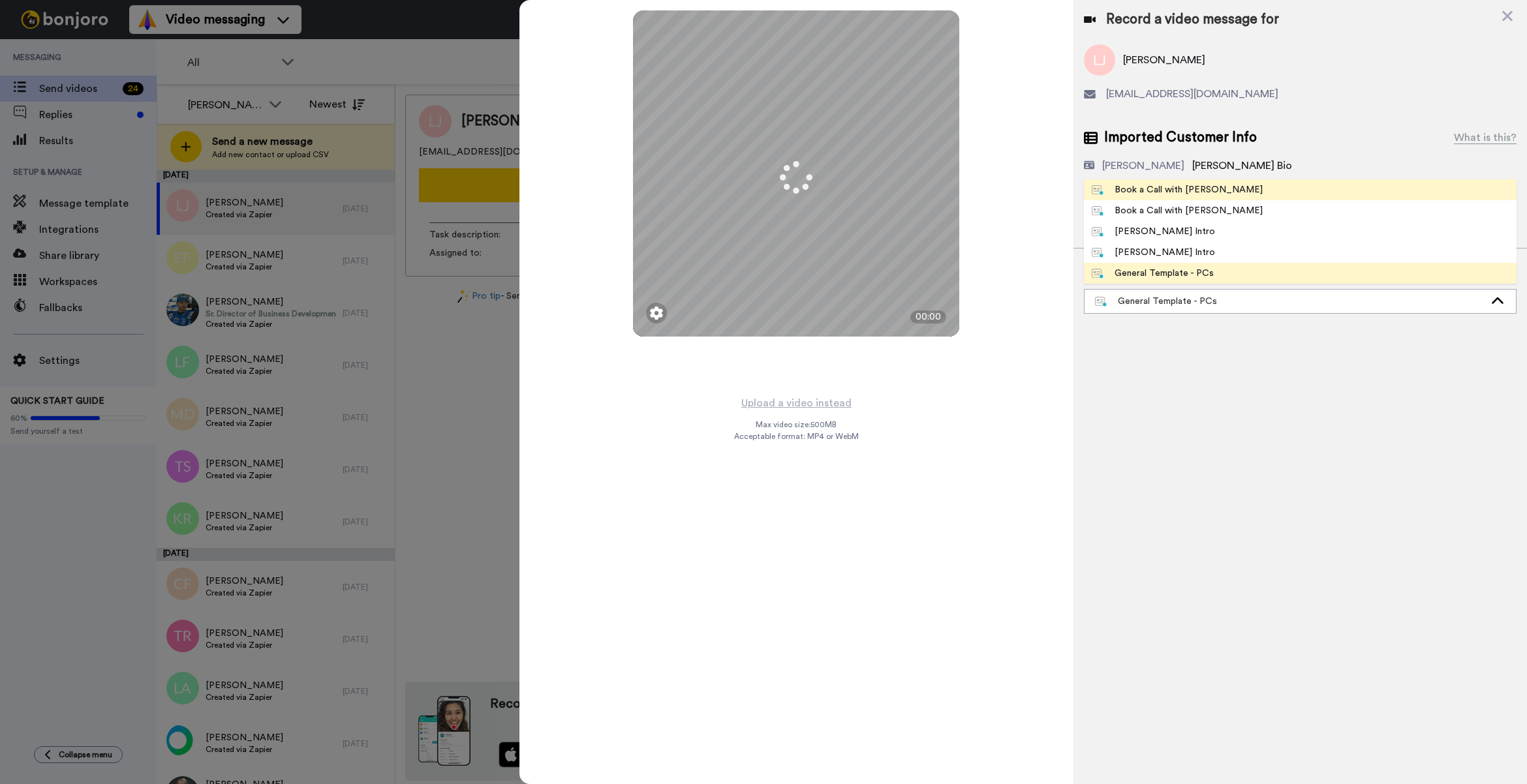
click at [1185, 192] on div "Book a Call with [PERSON_NAME]" at bounding box center [1177, 190] width 171 height 13
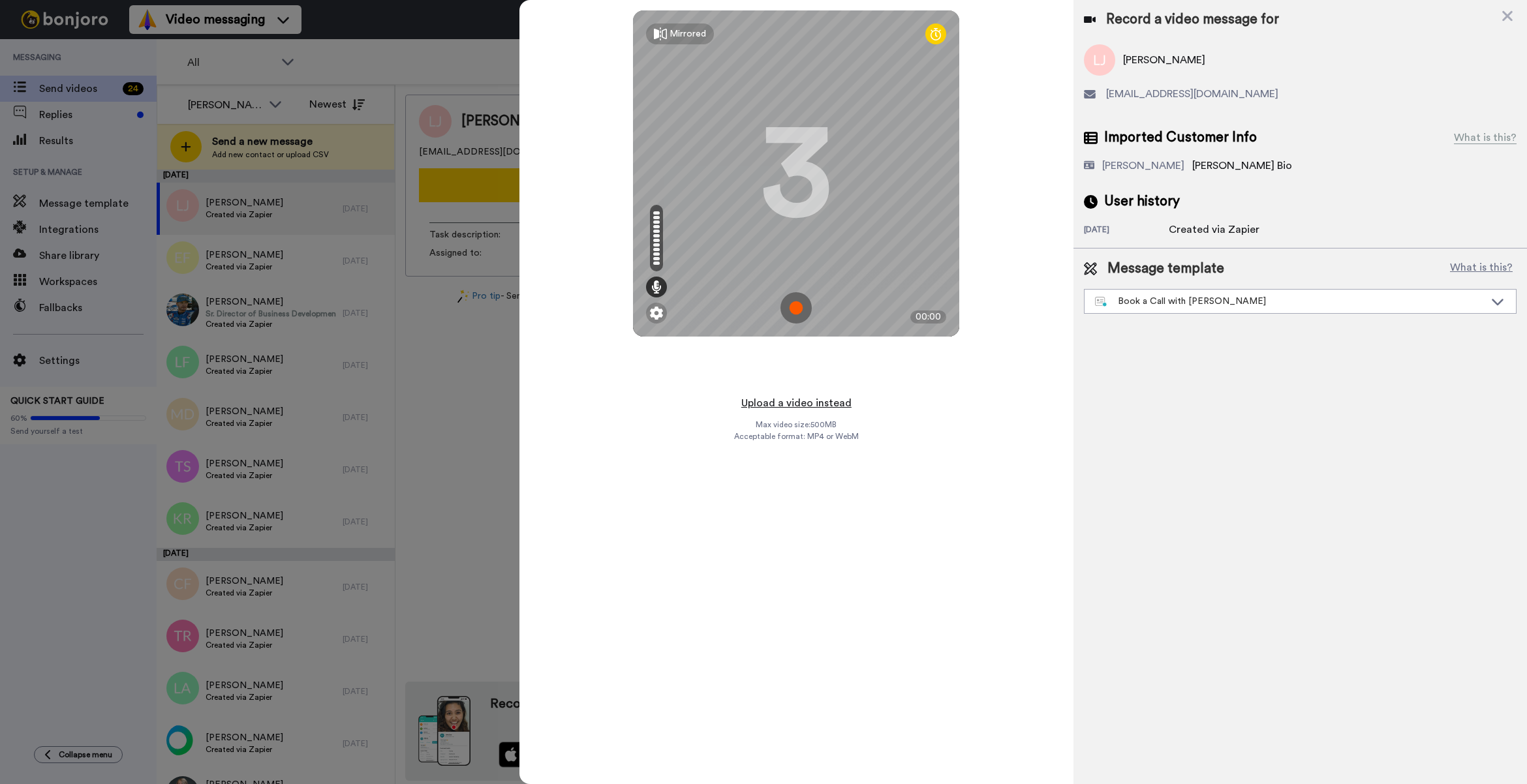
click at [825, 395] on button "Upload a video instead" at bounding box center [796, 403] width 118 height 17
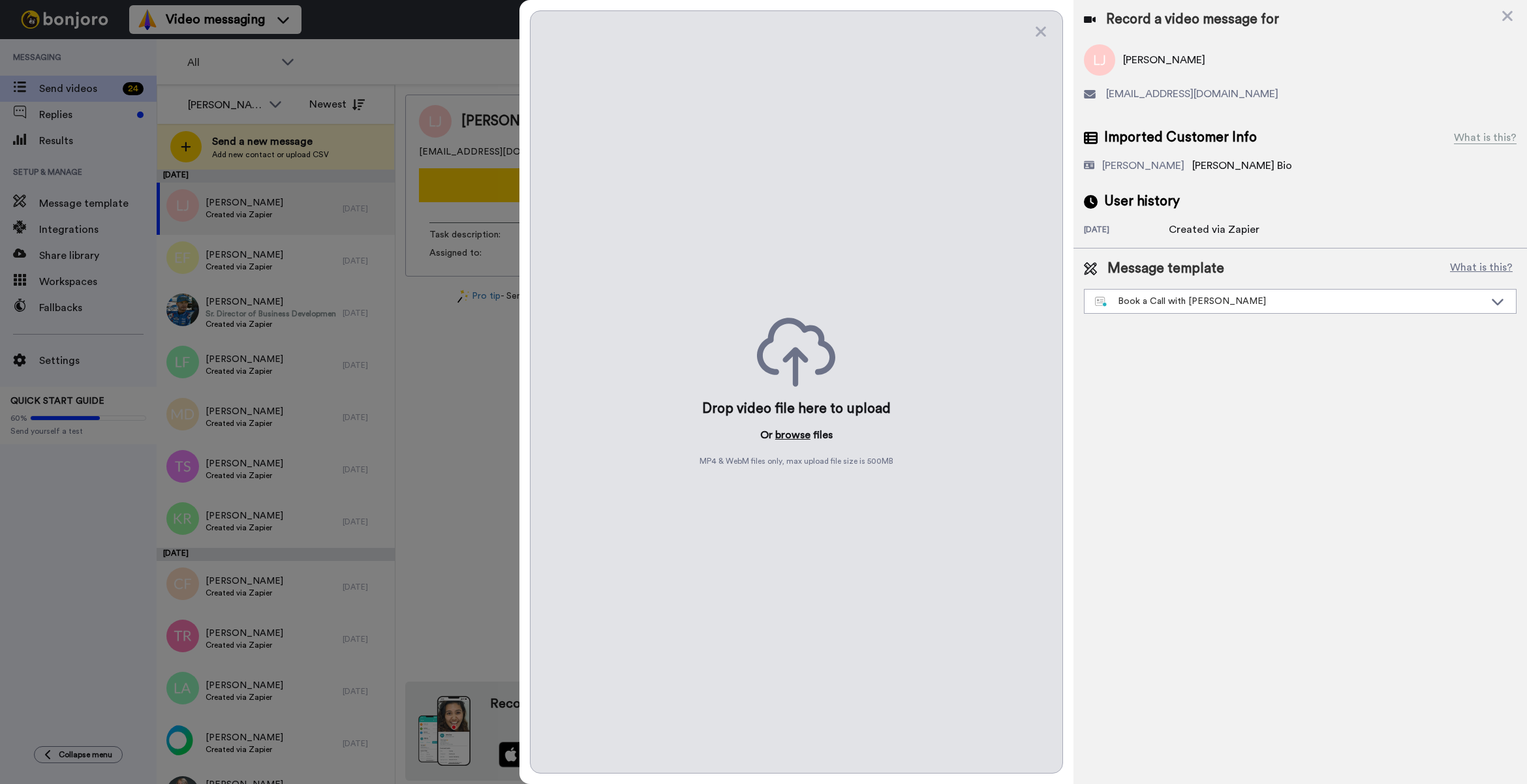
click at [807, 430] on button "browse" at bounding box center [793, 435] width 35 height 16
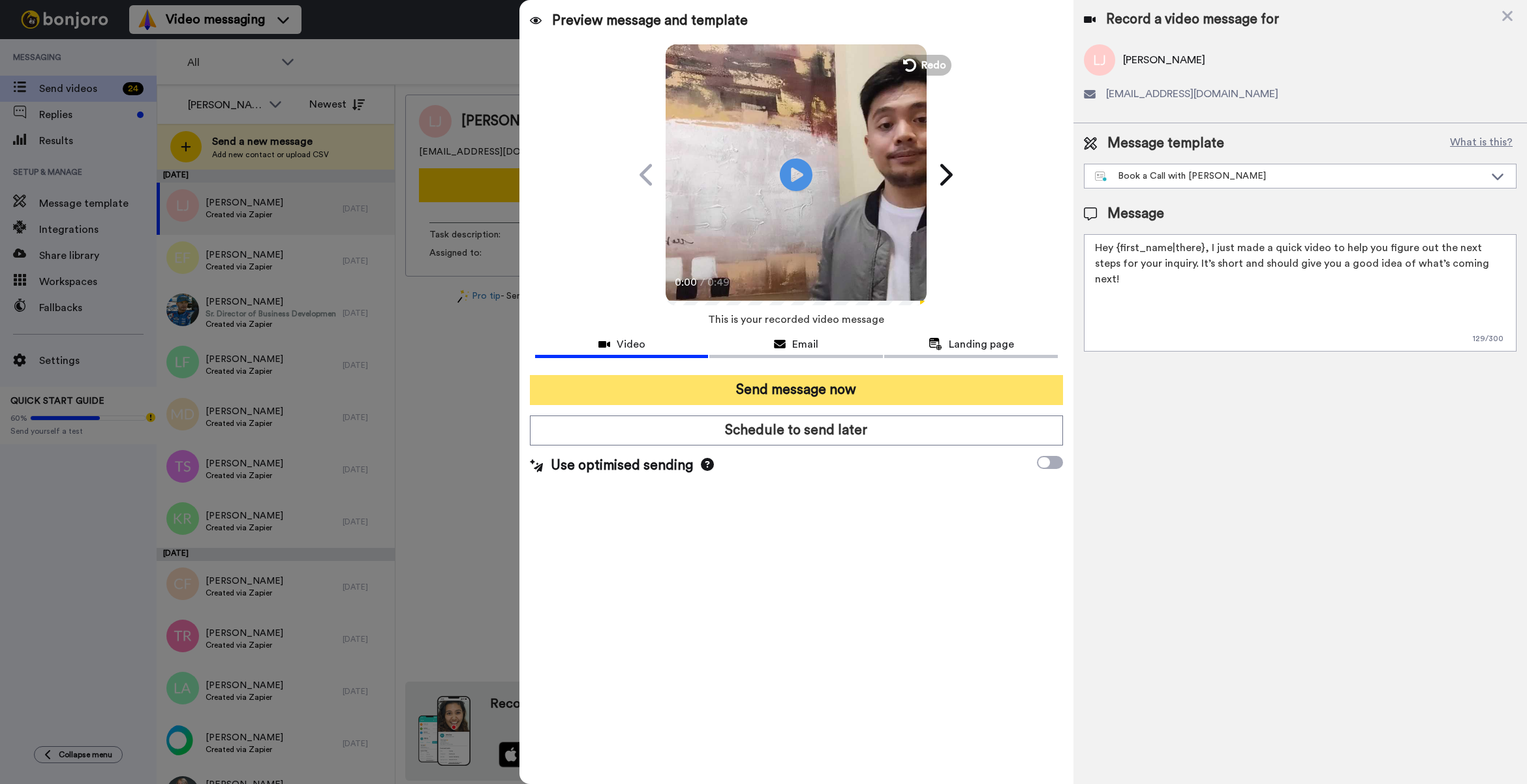
click at [818, 382] on button "Send message now" at bounding box center [796, 390] width 533 height 30
